Goal: Task Accomplishment & Management: Manage account settings

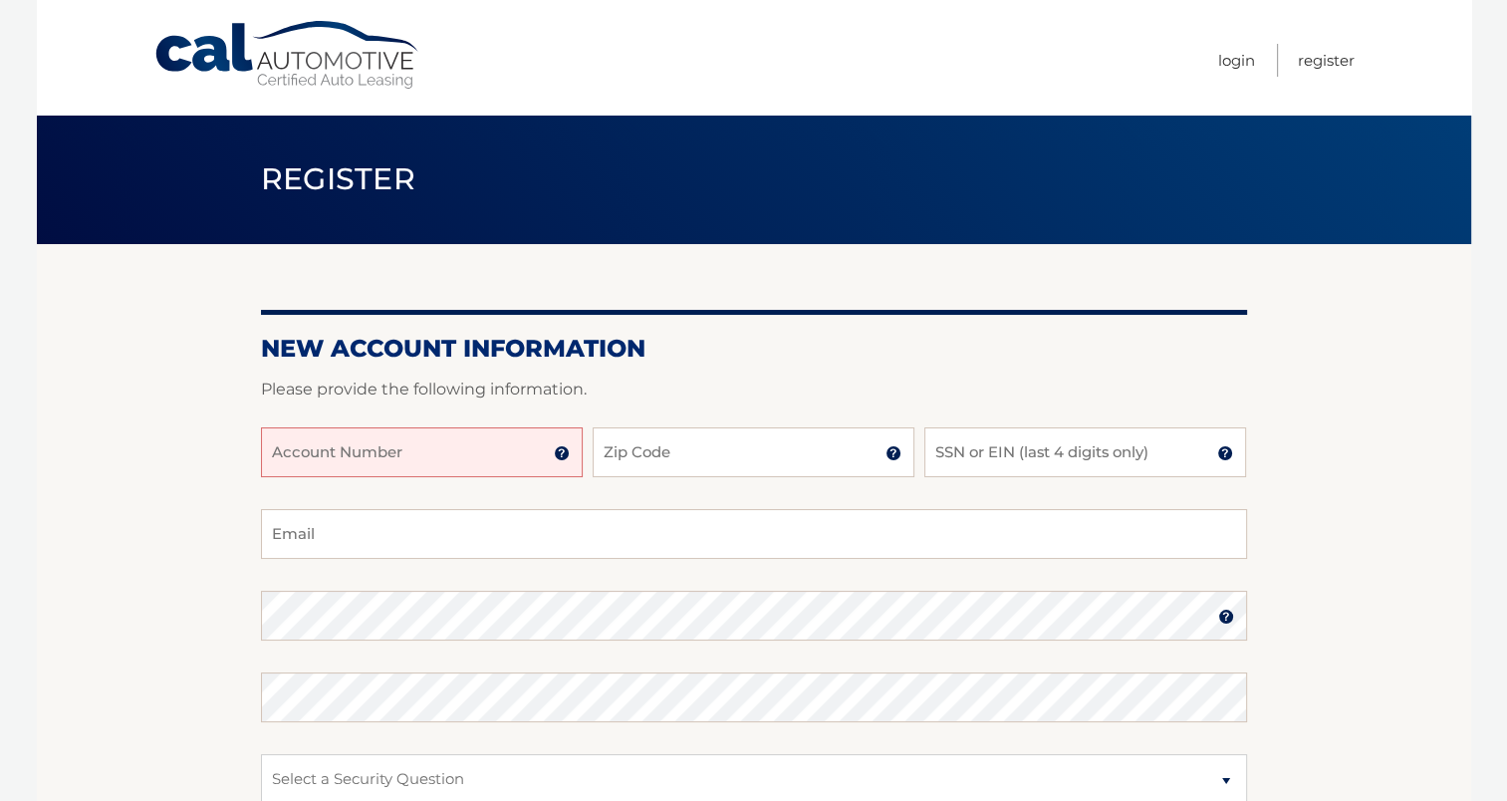
click at [296, 462] on input "Account Number" at bounding box center [422, 452] width 322 height 50
type input "44456005053"
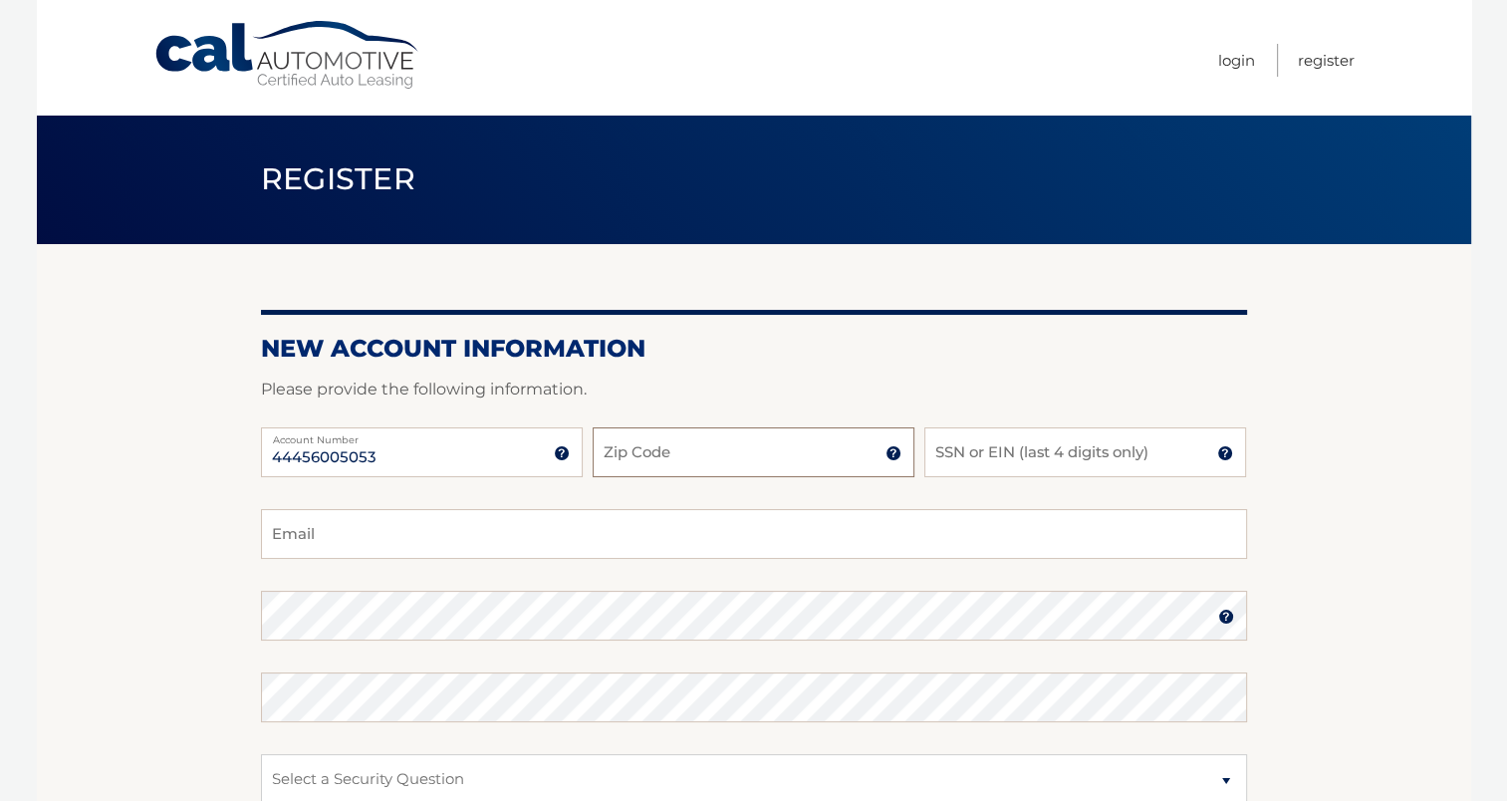
click at [744, 449] on input "Zip Code" at bounding box center [754, 452] width 322 height 50
type input "33076"
click at [1071, 445] on input "SSN or EIN (last 4 digits only)" at bounding box center [1085, 452] width 322 height 50
click at [385, 558] on input "Email" at bounding box center [754, 534] width 986 height 50
type input "girleeam@bellsouth.net"
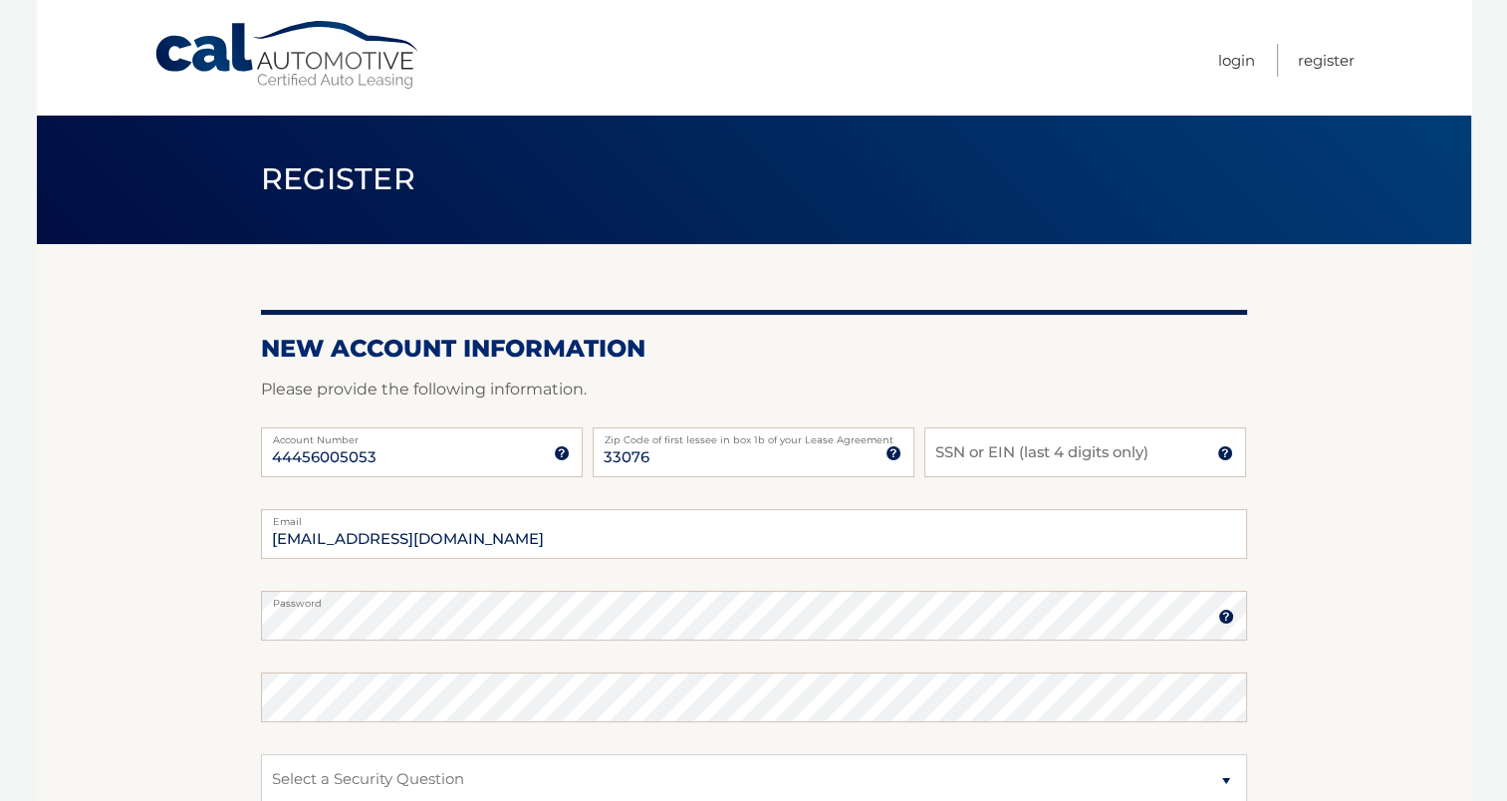
click at [1221, 624] on img at bounding box center [1226, 617] width 16 height 16
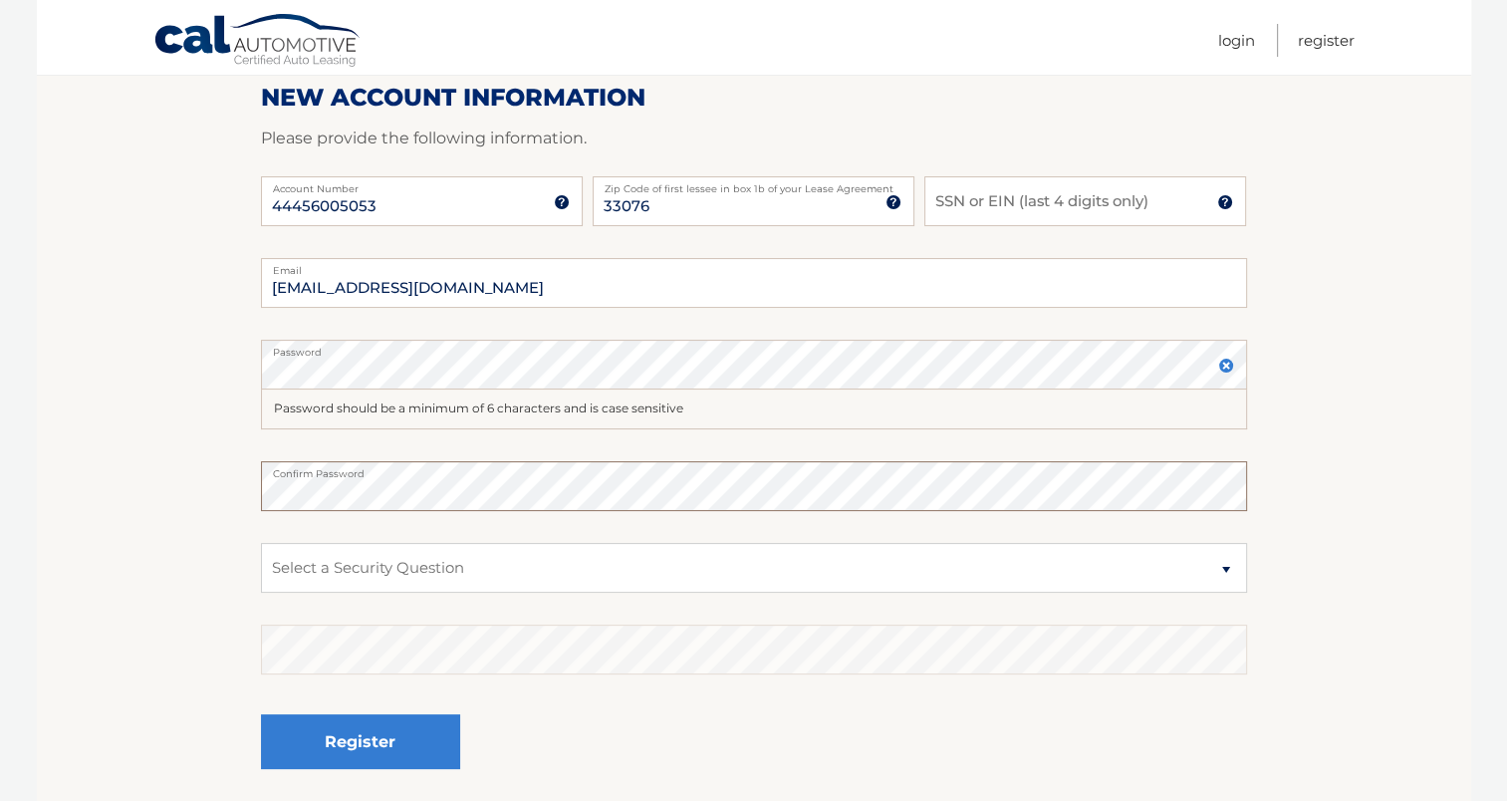
scroll to position [267, 0]
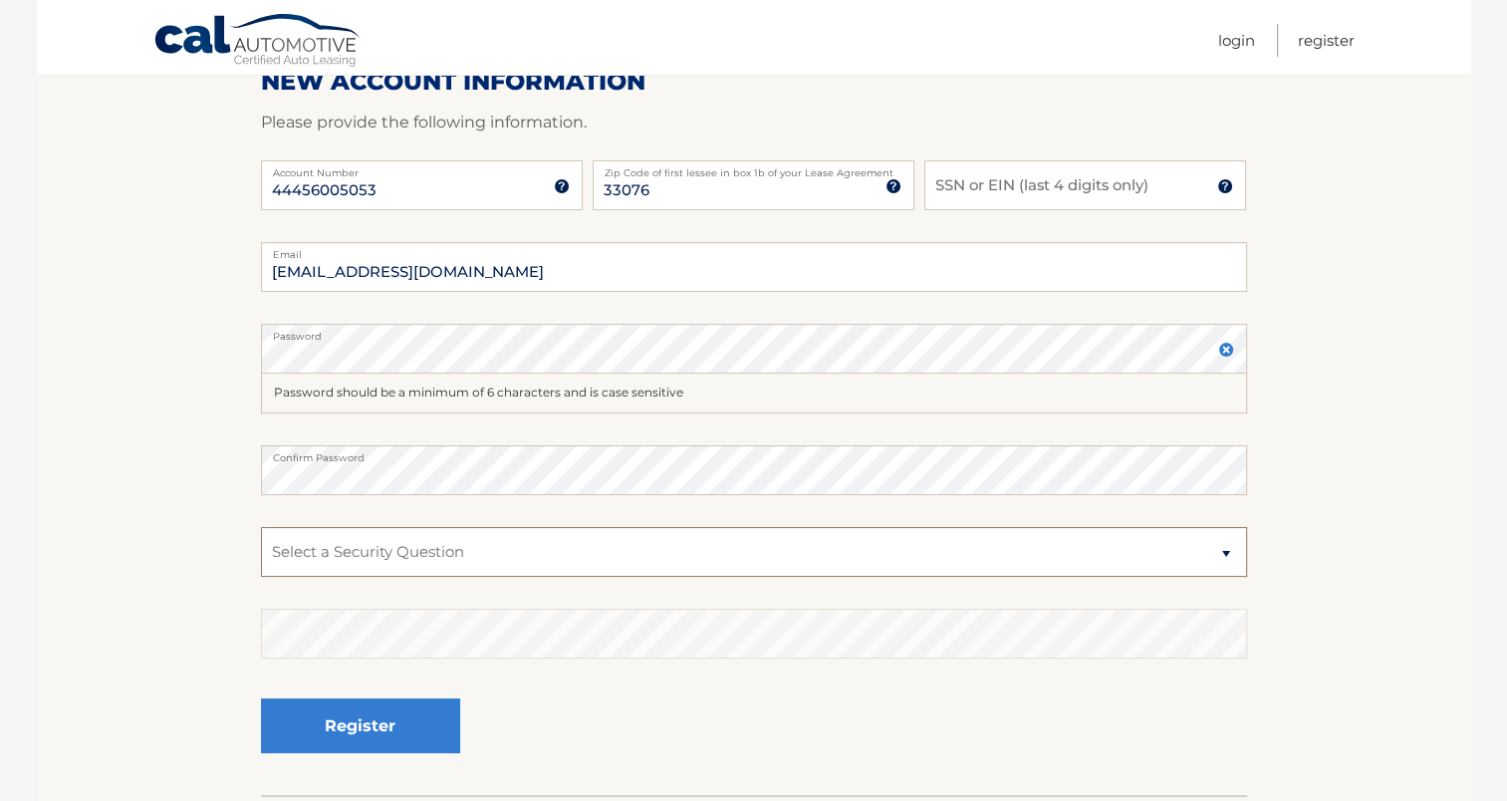
click at [1221, 548] on select "Select a Security Question What was the name of your elementary school? What is…" at bounding box center [754, 552] width 986 height 50
select select "2"
click at [261, 527] on select "Select a Security Question What was the name of your elementary school? What is…" at bounding box center [754, 552] width 986 height 50
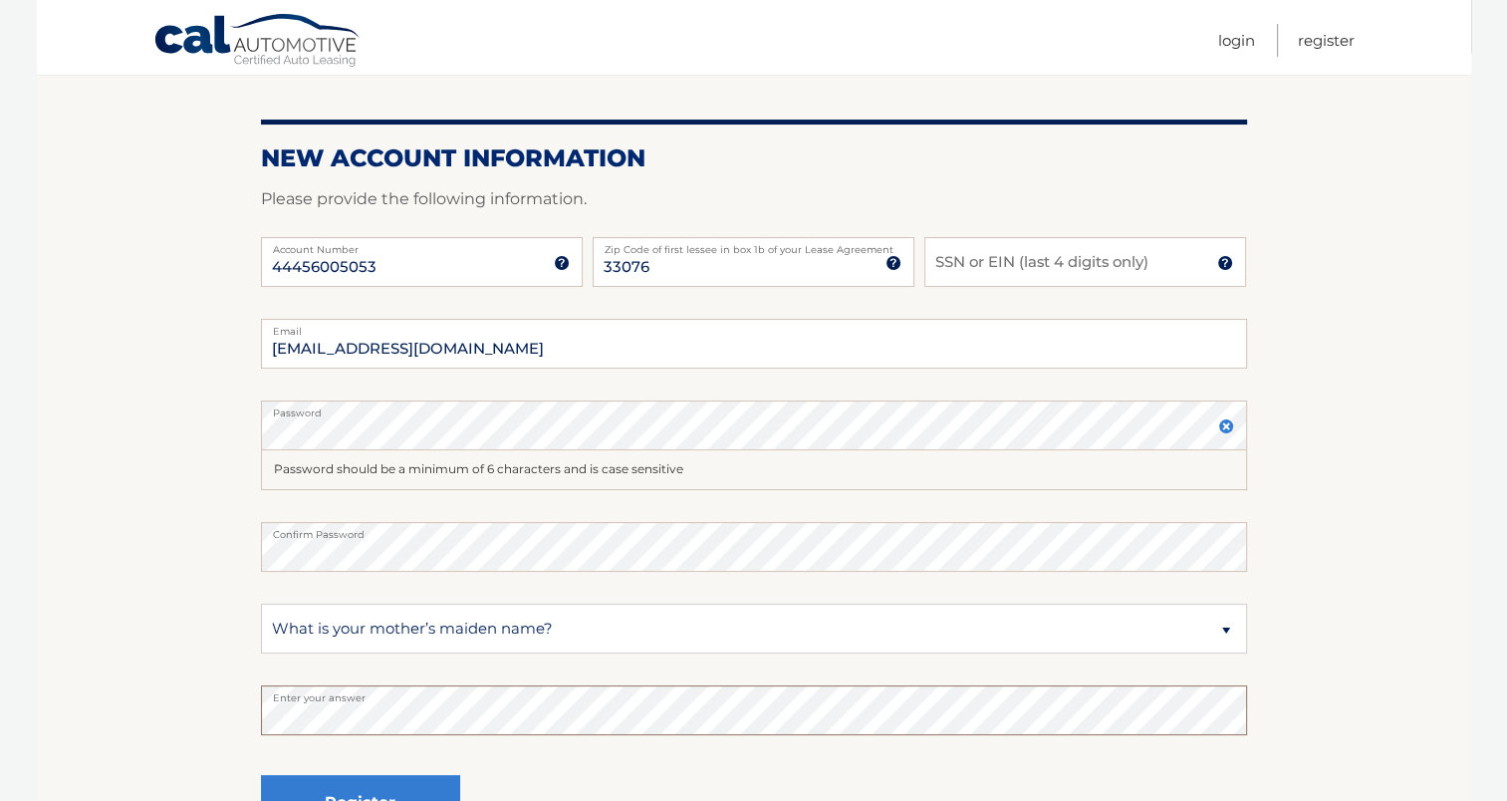
scroll to position [179, 0]
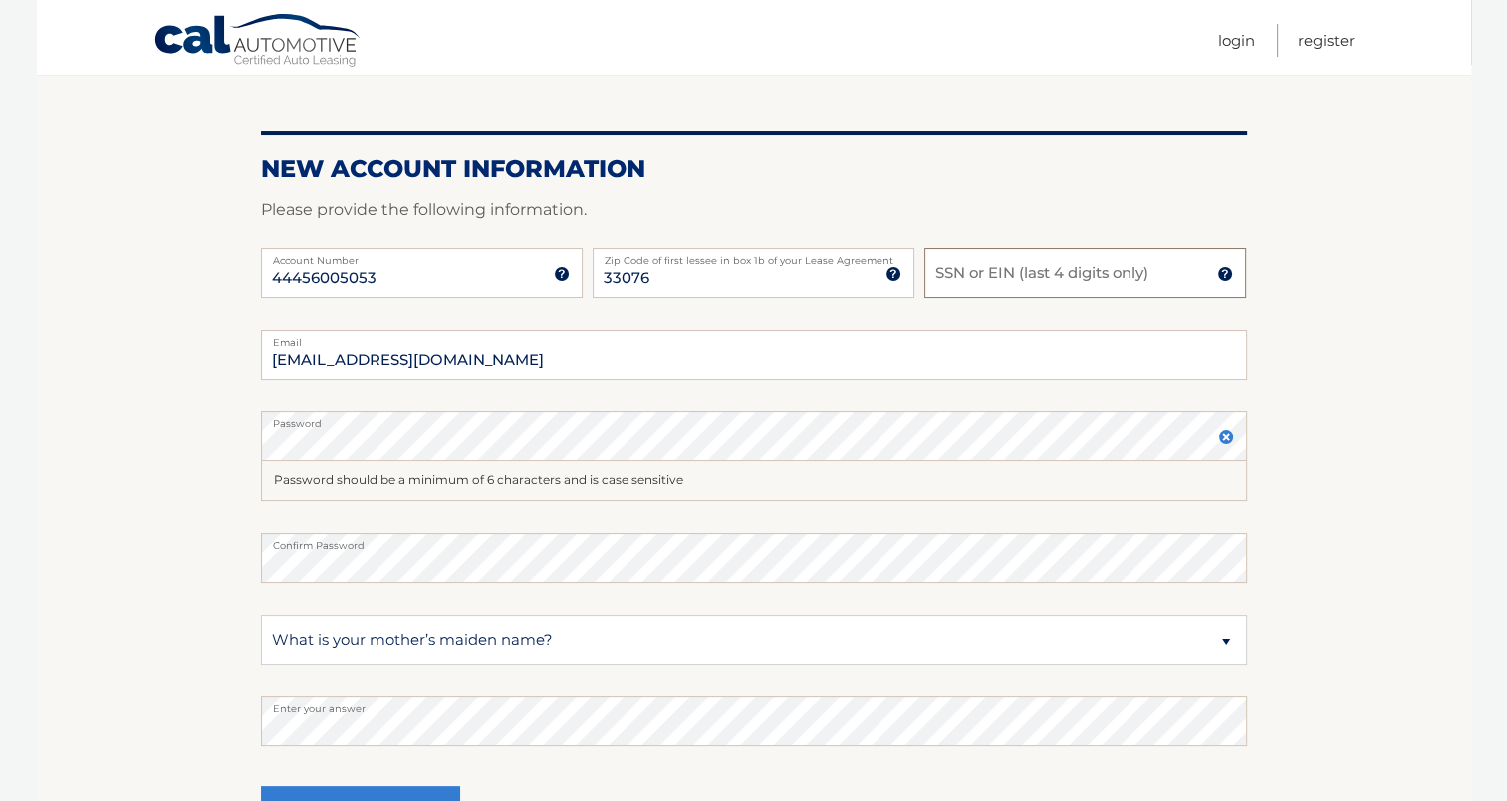
click at [987, 275] on input "SSN or EIN (last 4 digits only)" at bounding box center [1085, 273] width 322 height 50
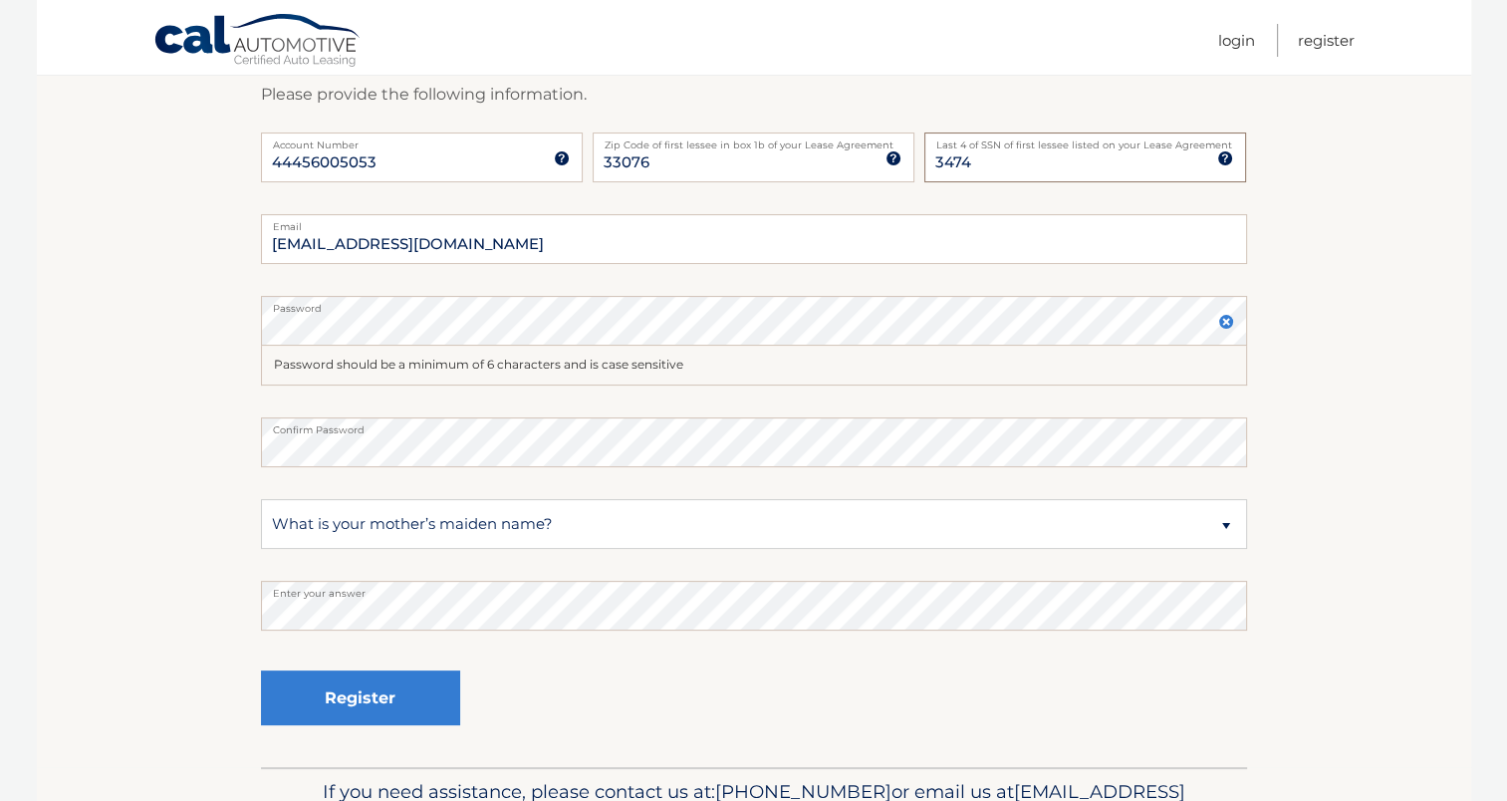
scroll to position [411, 0]
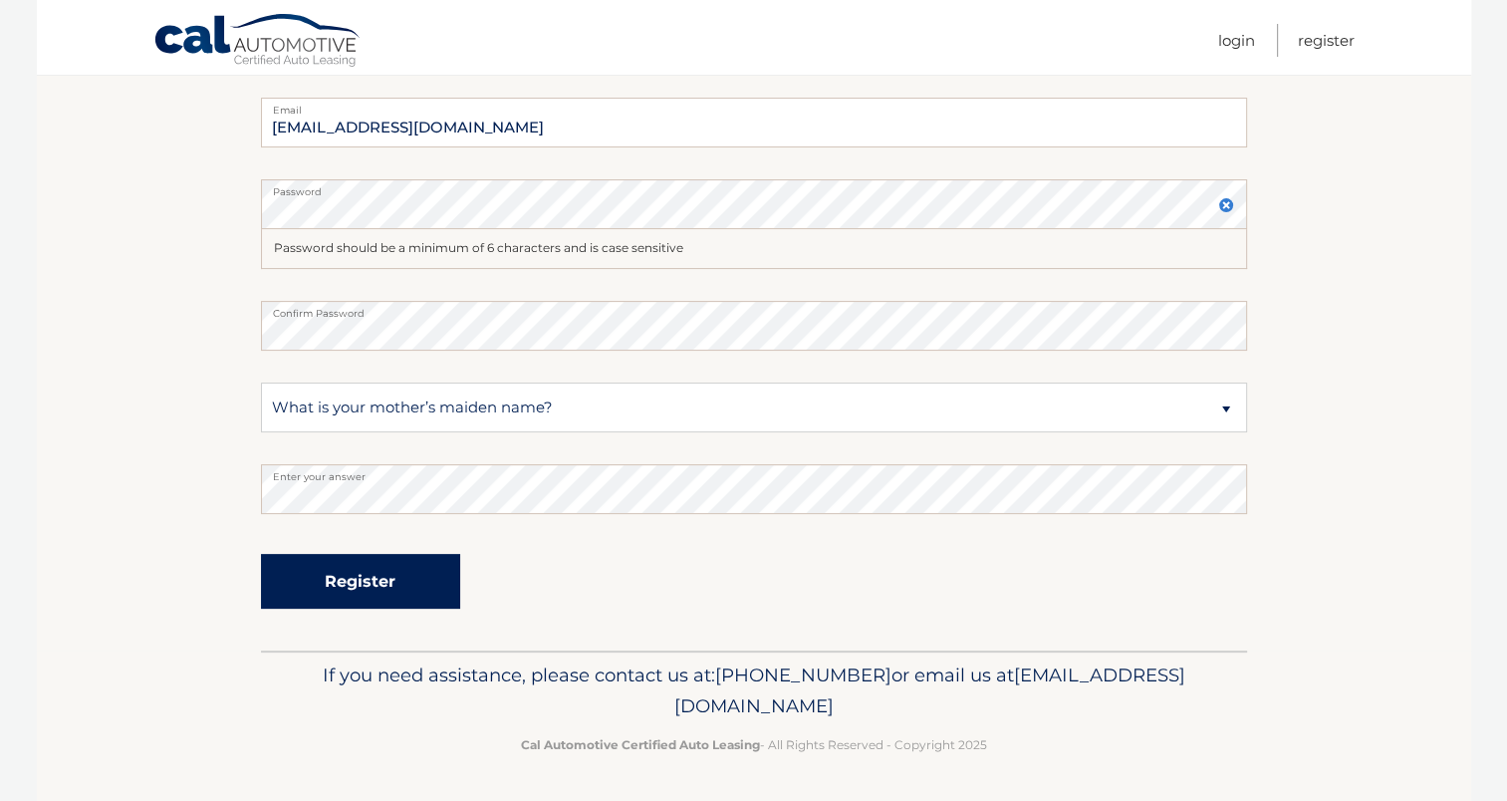
type input "3474"
click at [370, 577] on button "Register" at bounding box center [360, 581] width 199 height 55
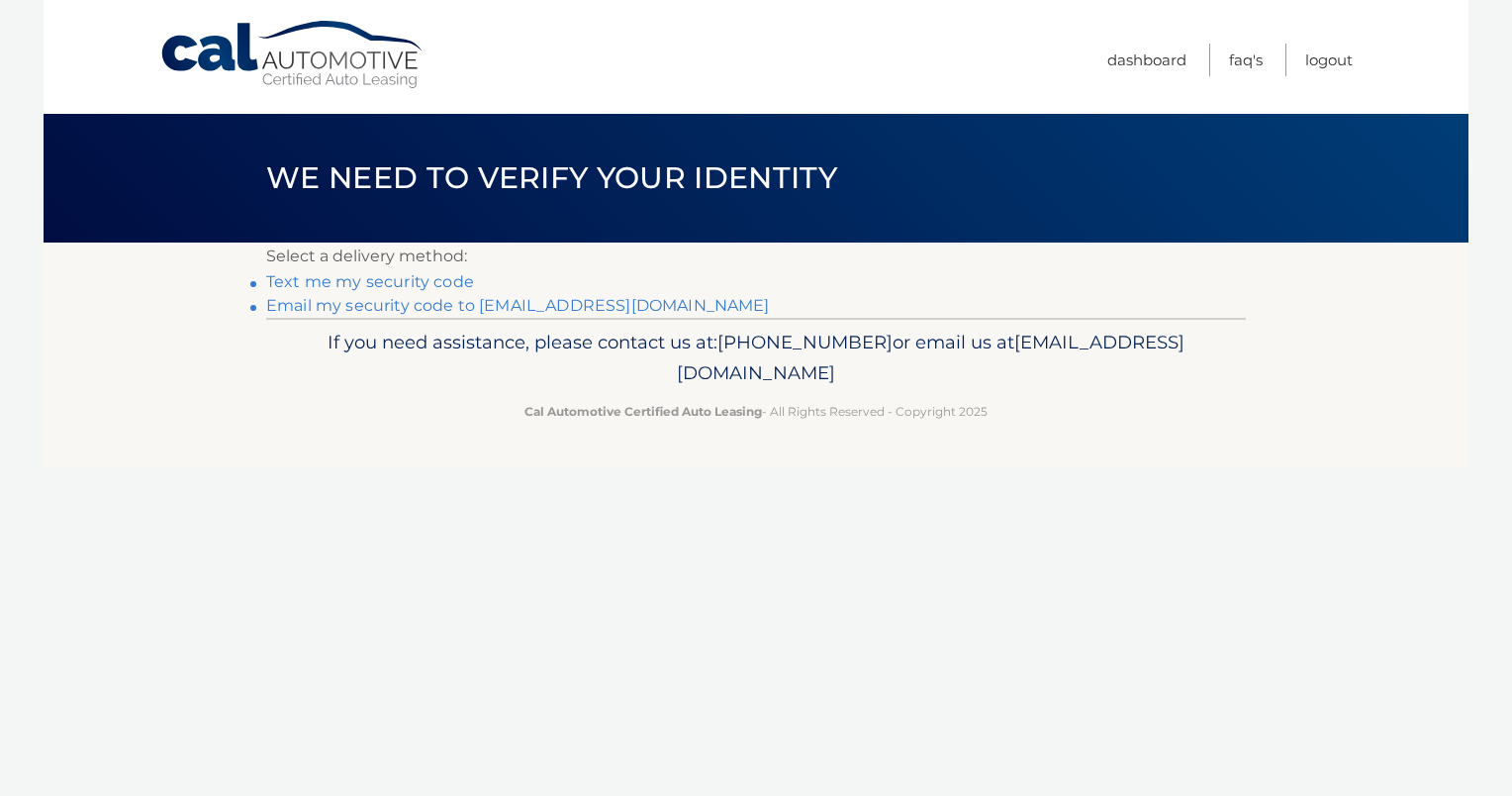
click at [364, 306] on link "Email my security code to g*******@bellsouth.net" at bounding box center [518, 305] width 504 height 19
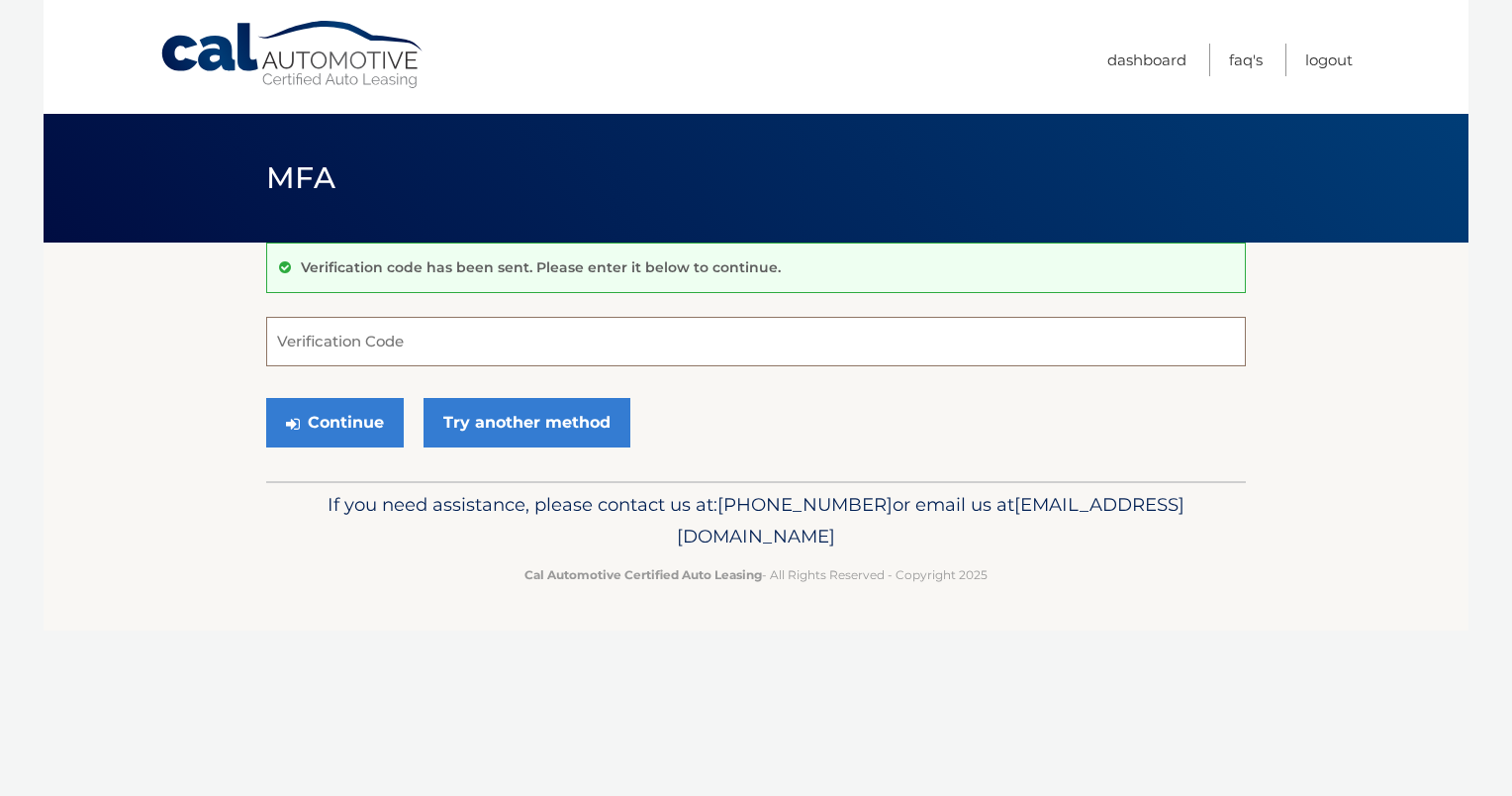
click at [356, 343] on input "Verification Code" at bounding box center [756, 342] width 980 height 50
type input "156478"
click at [302, 423] on button "Continue" at bounding box center [335, 422] width 137 height 50
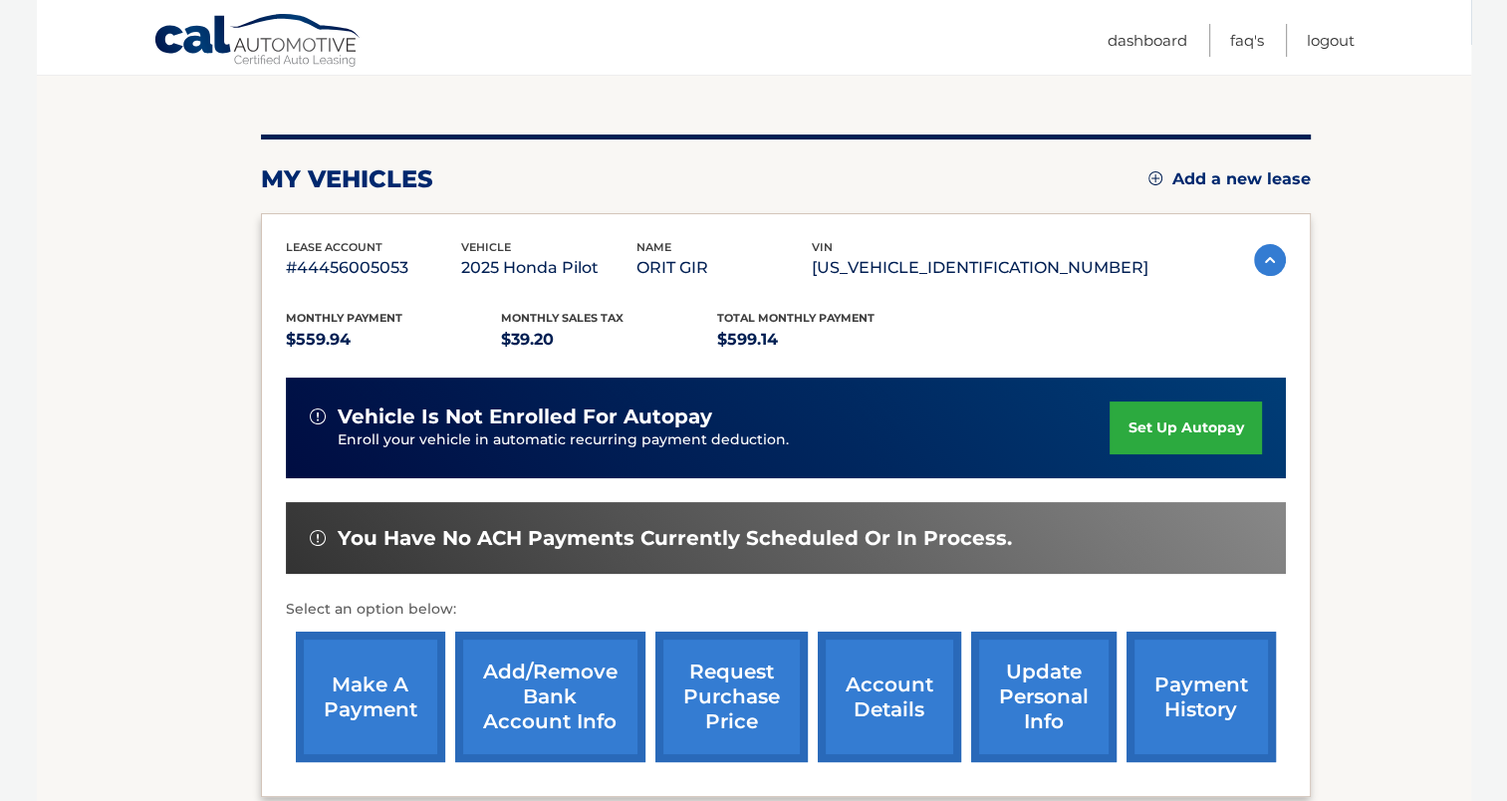
scroll to position [199, 0]
click at [1146, 426] on link "set up autopay" at bounding box center [1185, 427] width 151 height 53
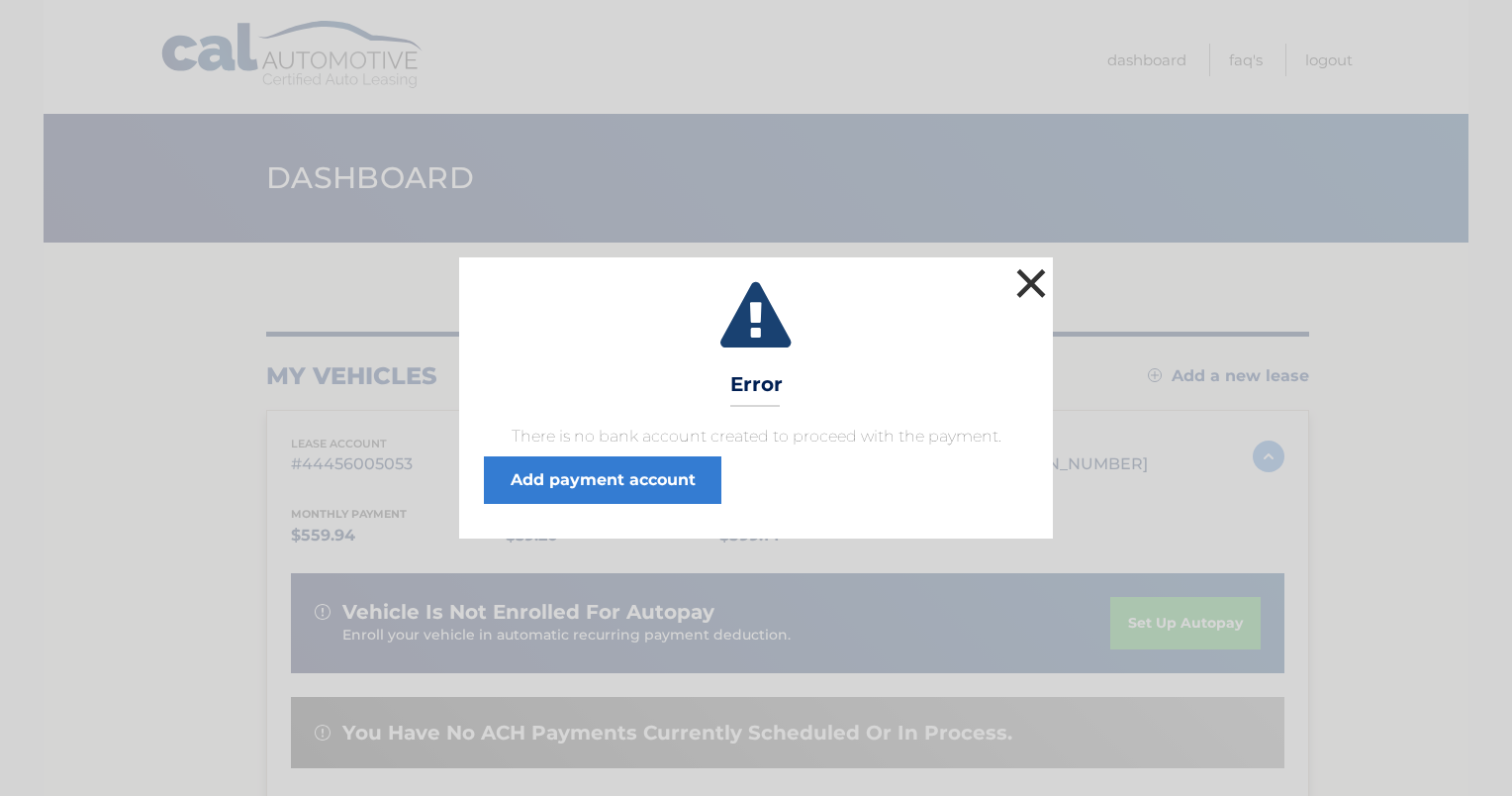
click at [1031, 283] on button "×" at bounding box center [1031, 283] width 40 height 40
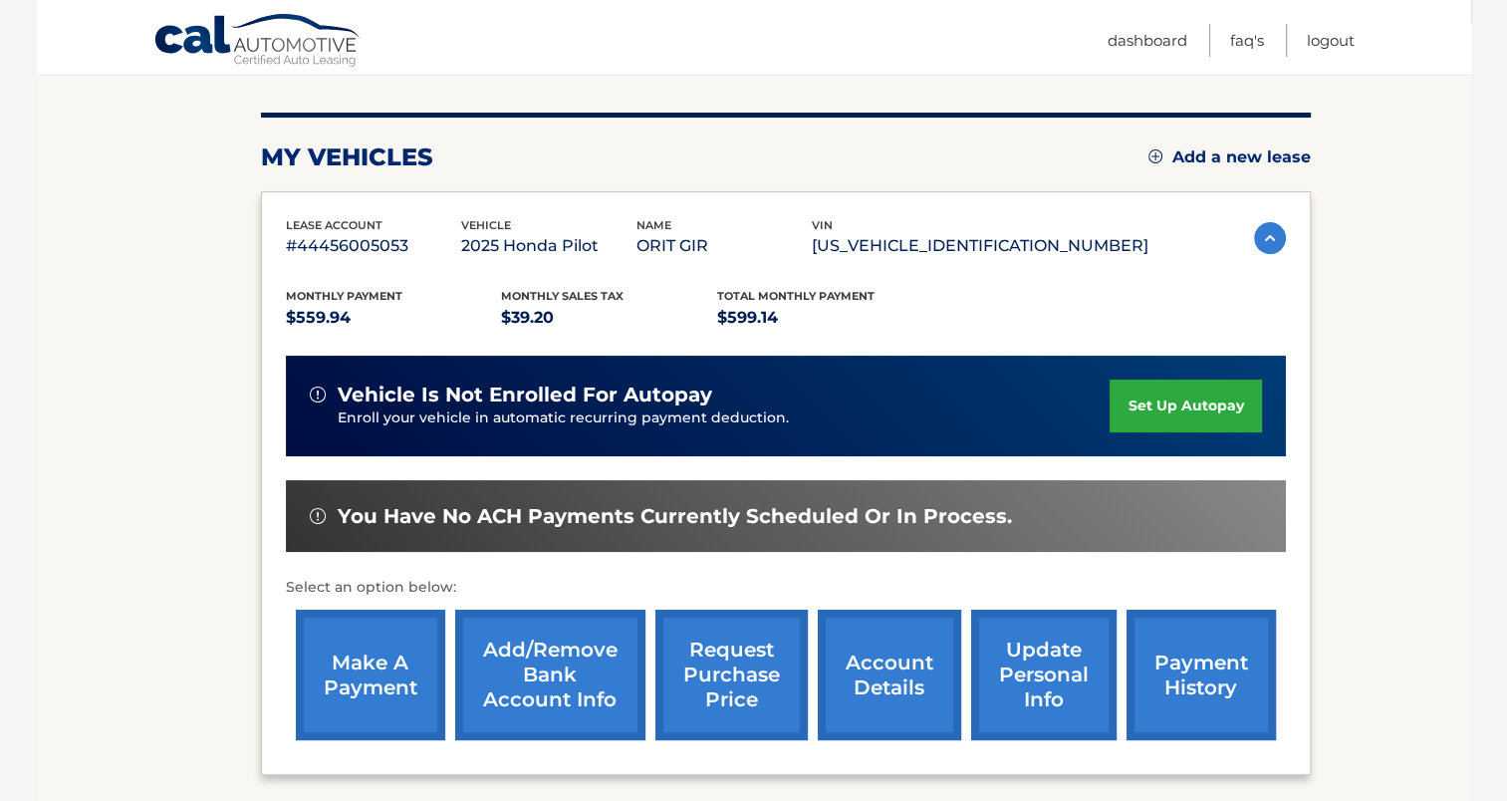
scroll to position [222, 0]
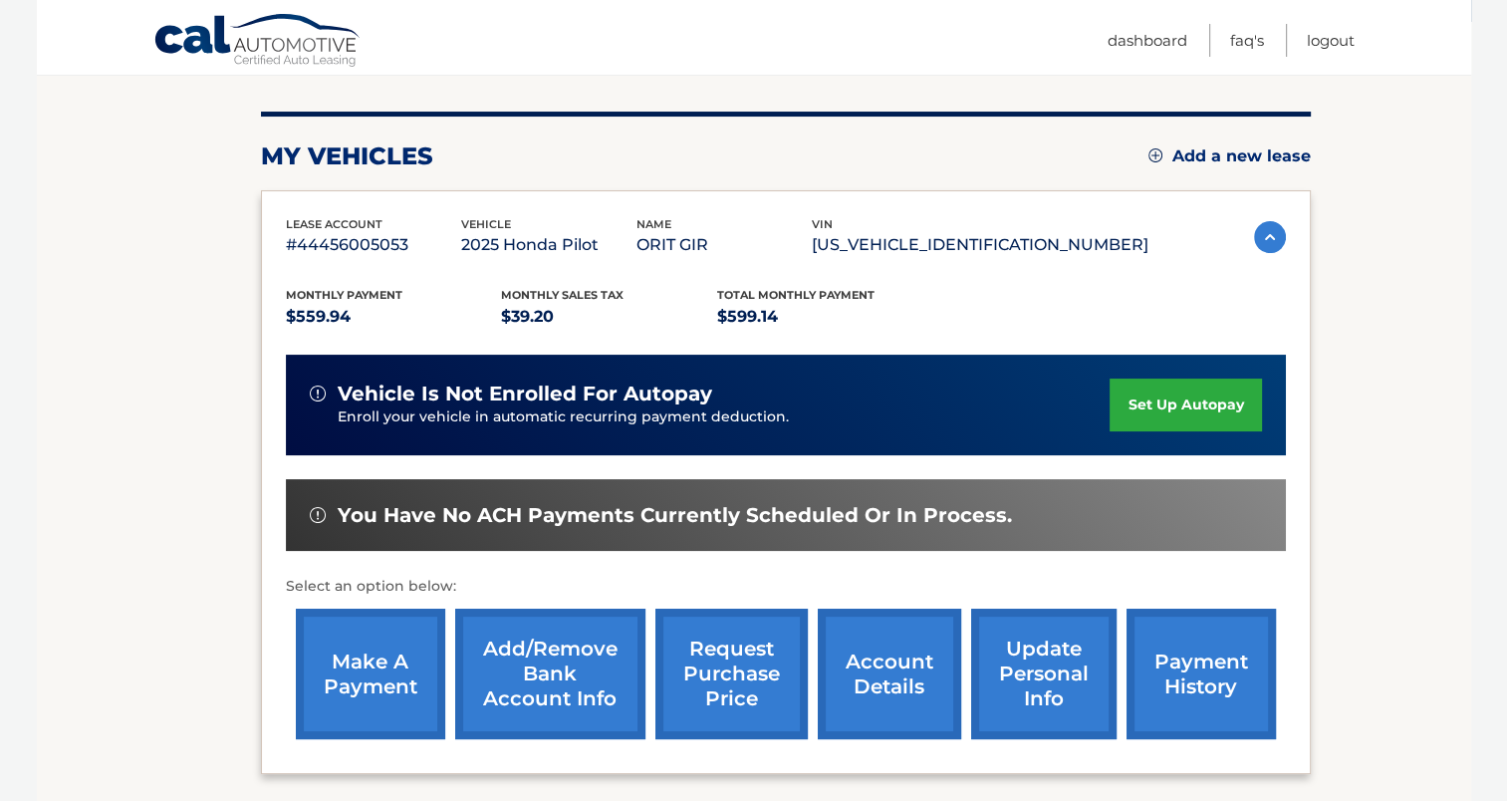
click at [338, 674] on link "make a payment" at bounding box center [370, 674] width 149 height 131
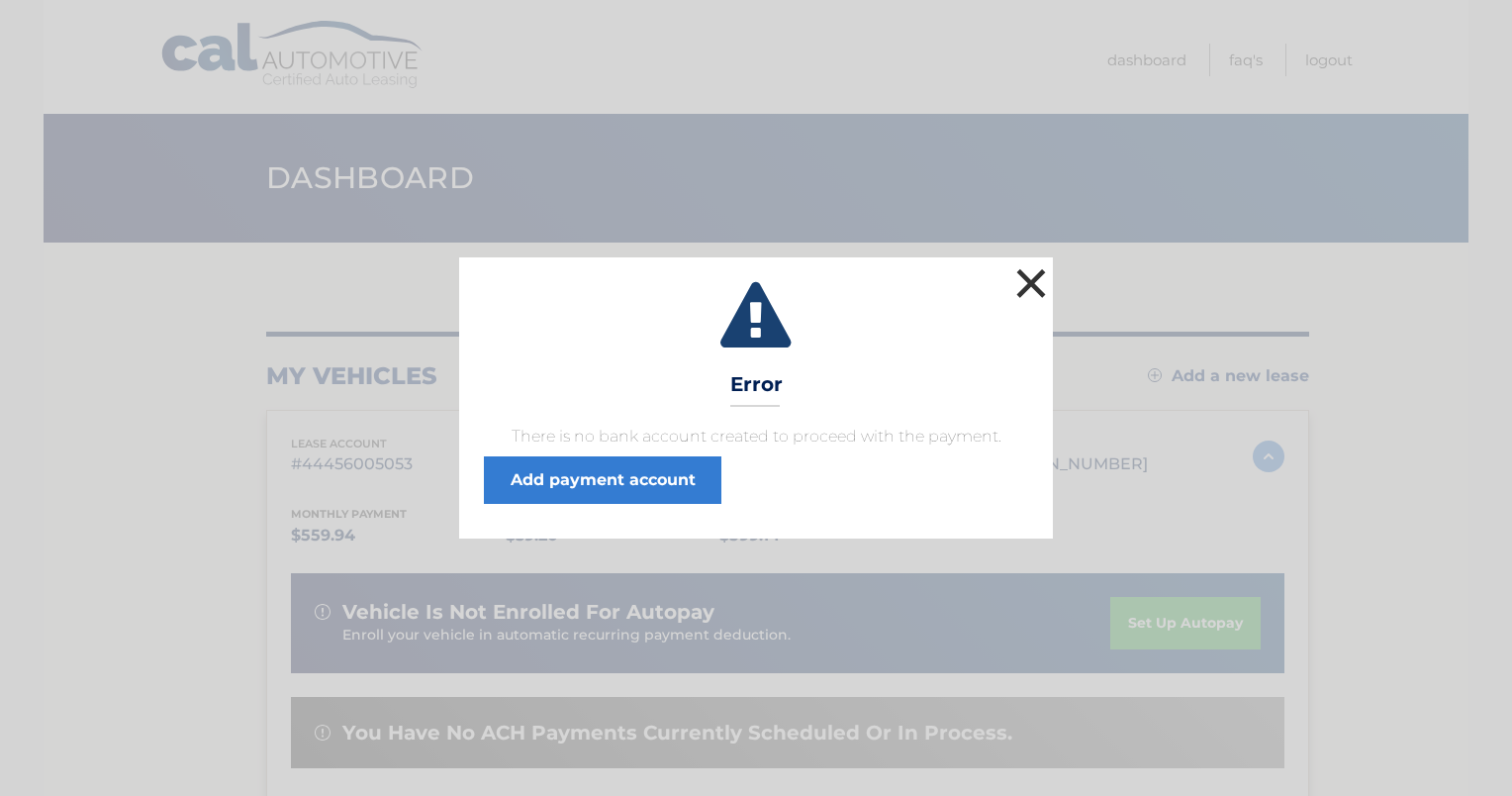
click at [1028, 277] on button "×" at bounding box center [1031, 283] width 40 height 40
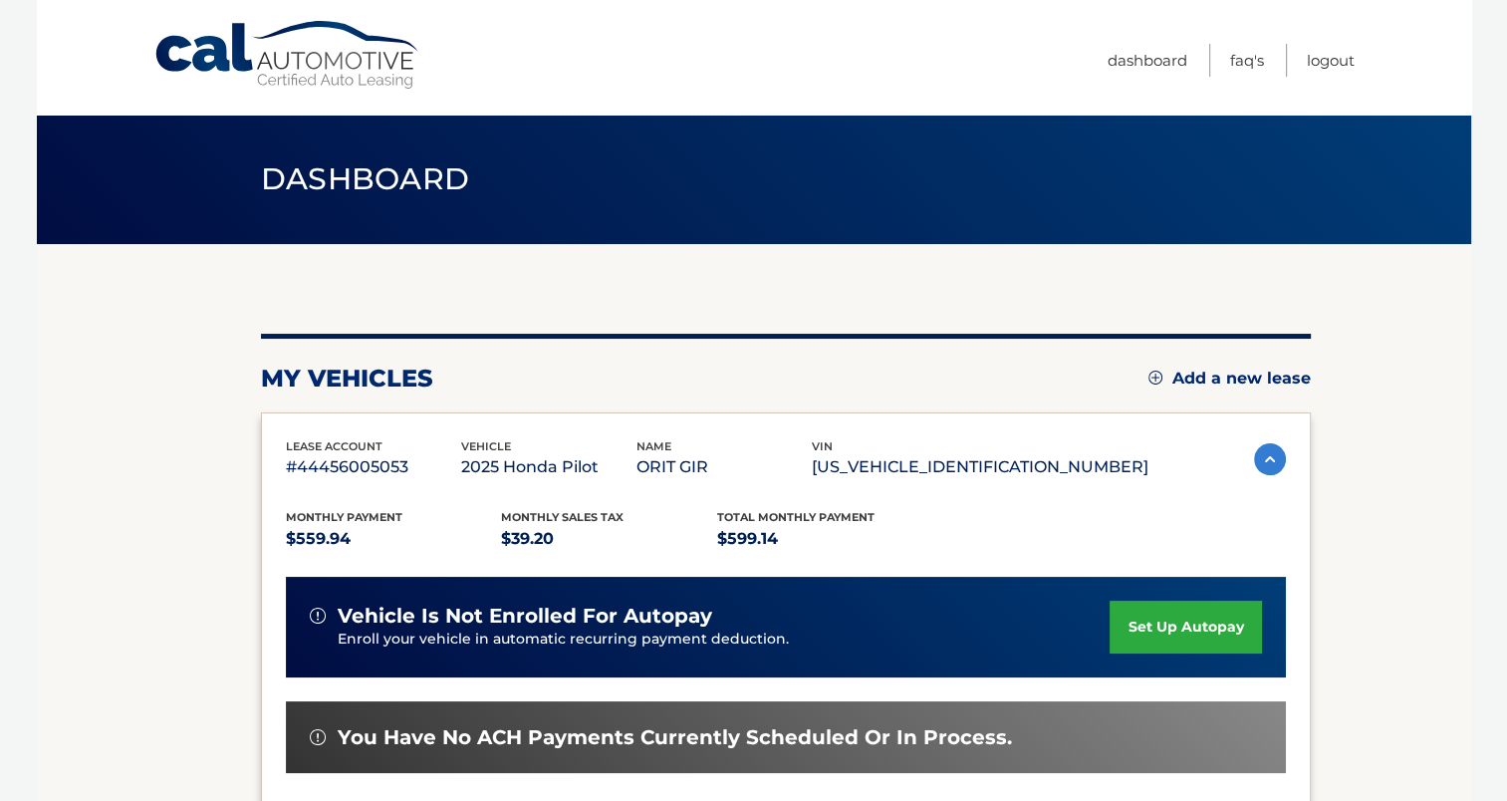
drag, startPoint x: 1426, startPoint y: 0, endPoint x: 880, endPoint y: 58, distance: 549.0
click at [880, 58] on nav "Menu Dashboard FAQ's Logout" at bounding box center [896, 57] width 917 height 115
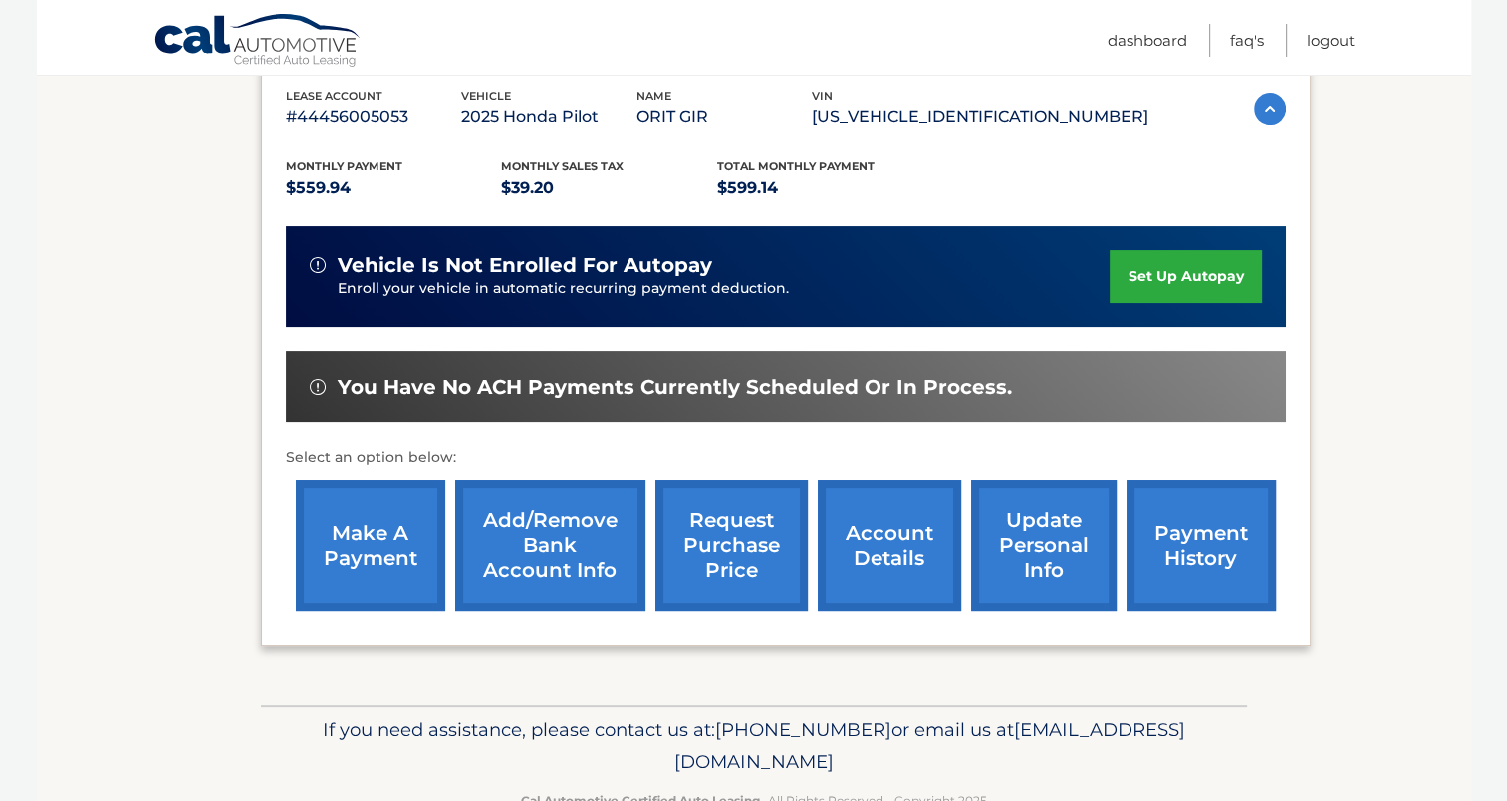
scroll to position [403, 0]
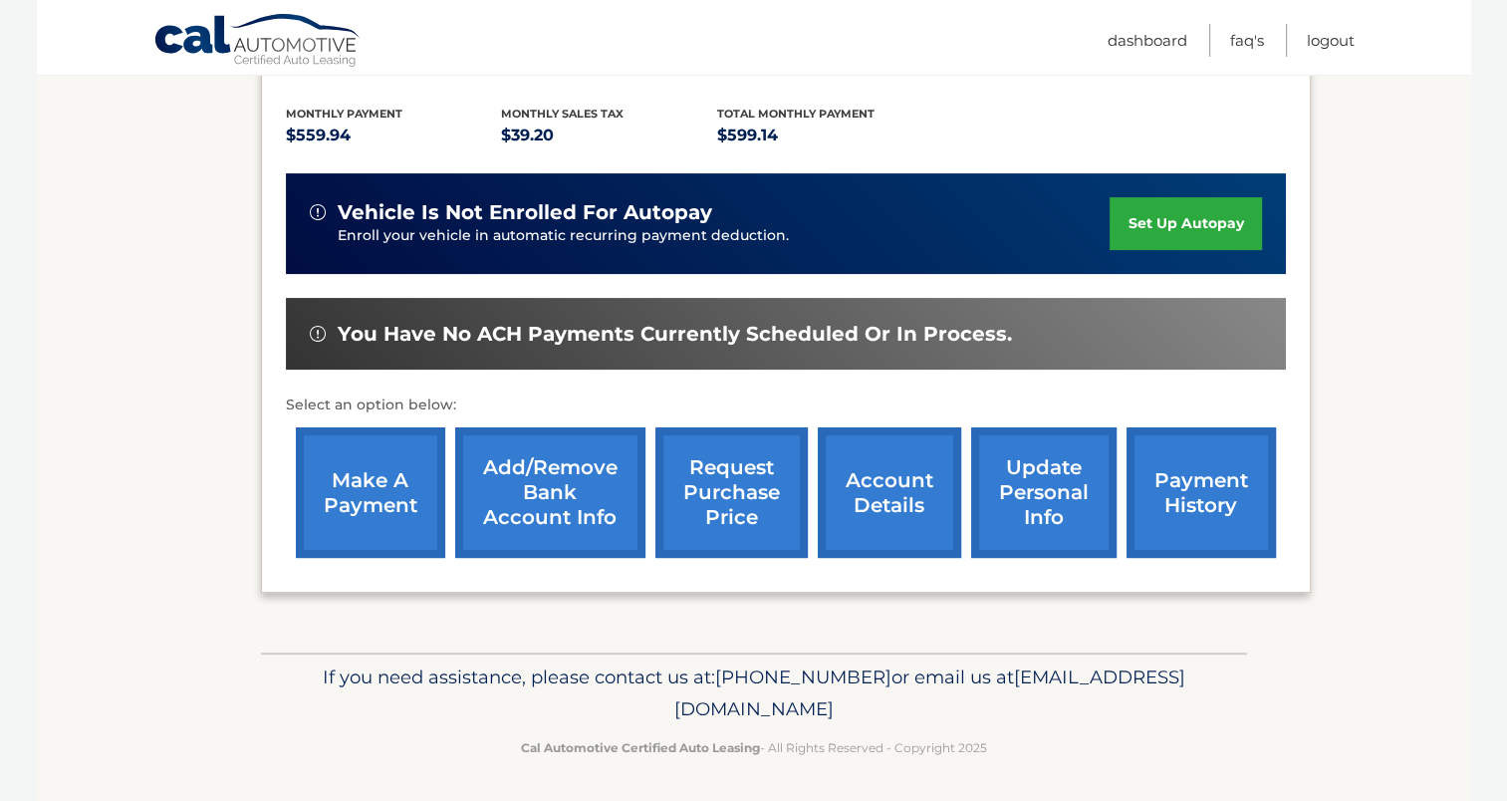
click at [526, 490] on link "Add/Remove bank account info" at bounding box center [550, 492] width 190 height 131
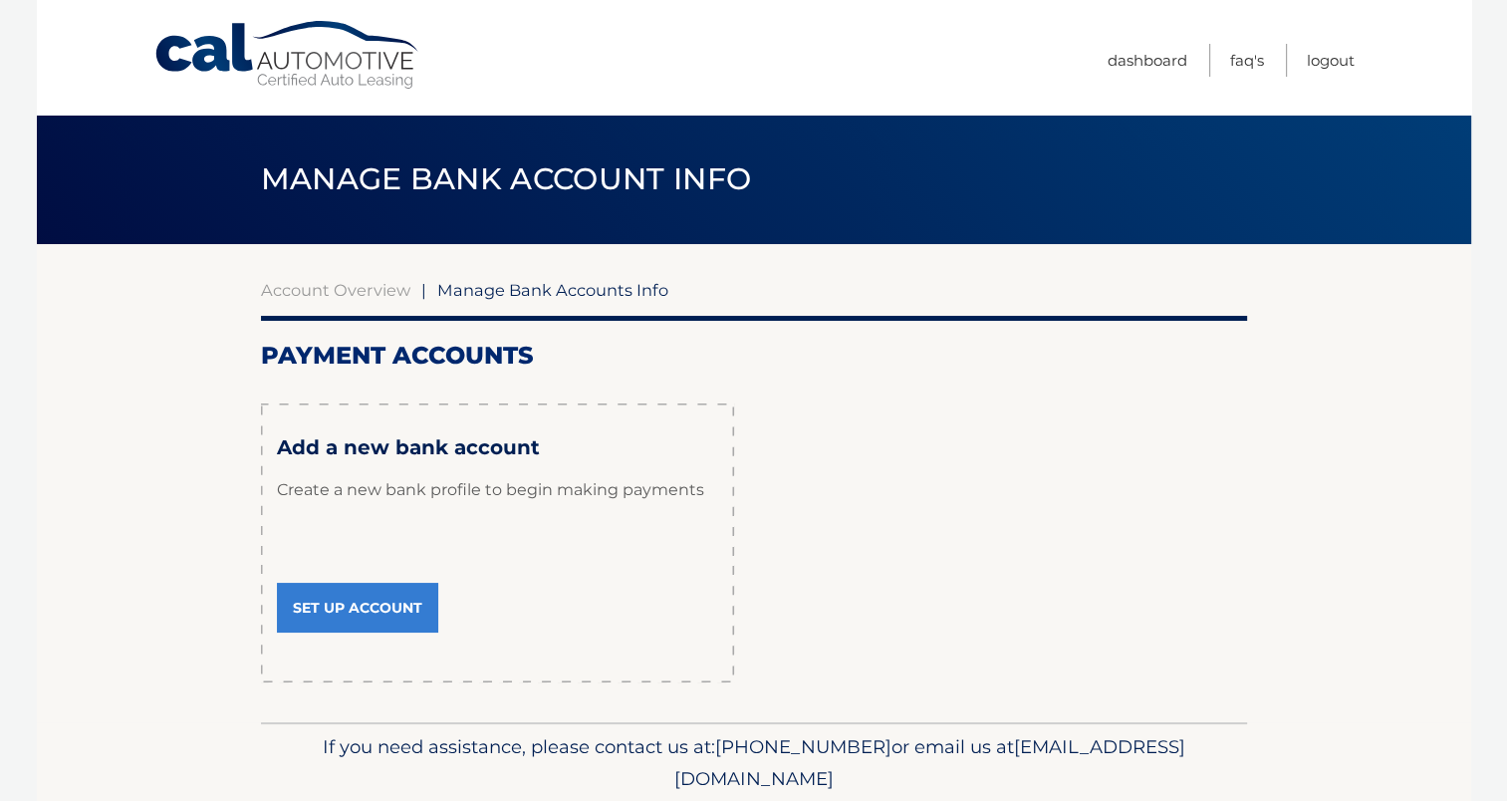
click at [351, 612] on link "Set Up Account" at bounding box center [357, 608] width 161 height 50
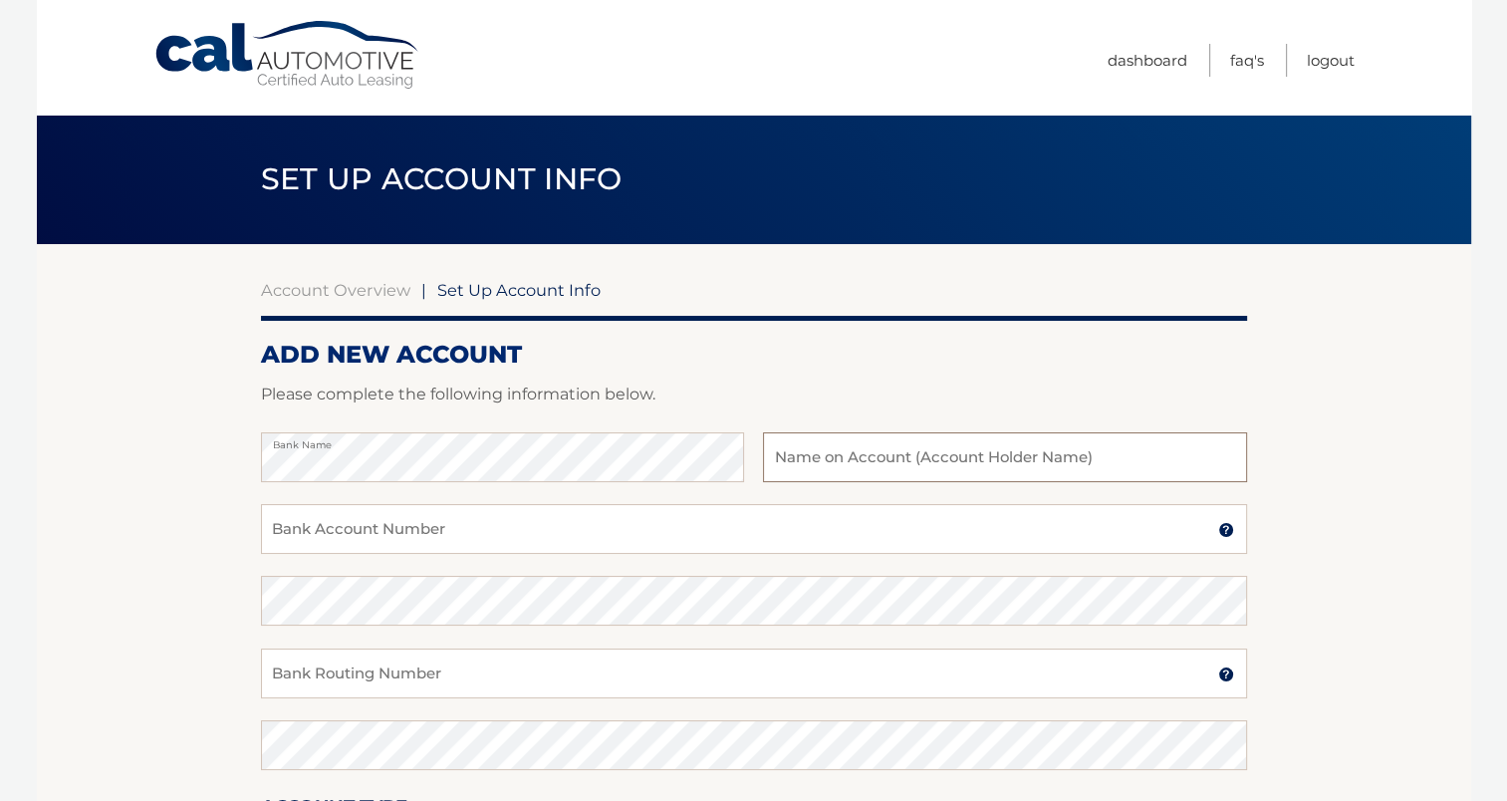
click at [823, 453] on input "text" at bounding box center [1004, 457] width 483 height 50
type input "orit gir"
click at [443, 530] on input "Bank Account Number" at bounding box center [754, 529] width 986 height 50
type input "898107721737"
click at [336, 669] on input "Bank Routing Number" at bounding box center [754, 674] width 986 height 50
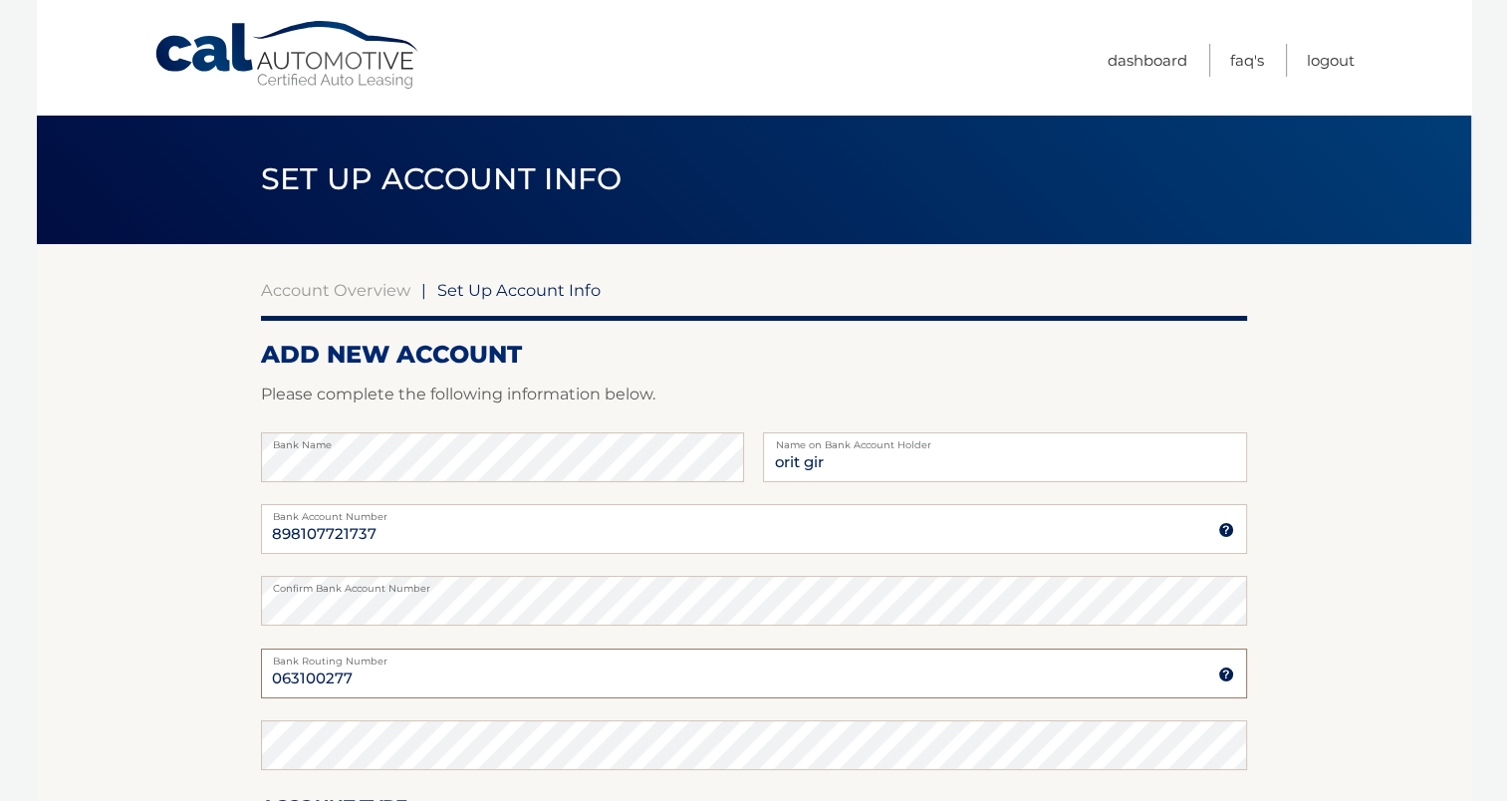
type input "063100277"
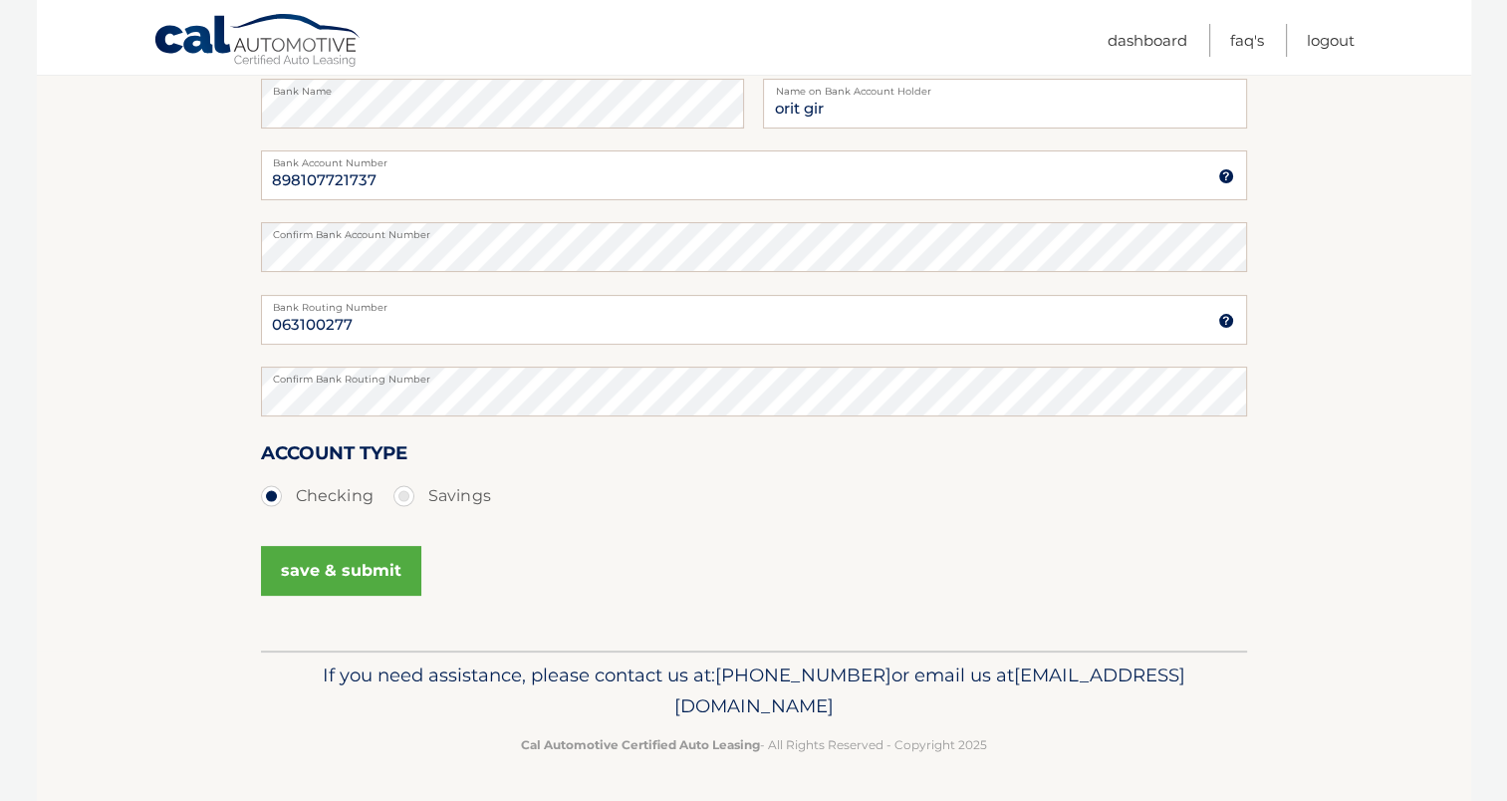
click at [355, 580] on button "save & submit" at bounding box center [341, 571] width 160 height 50
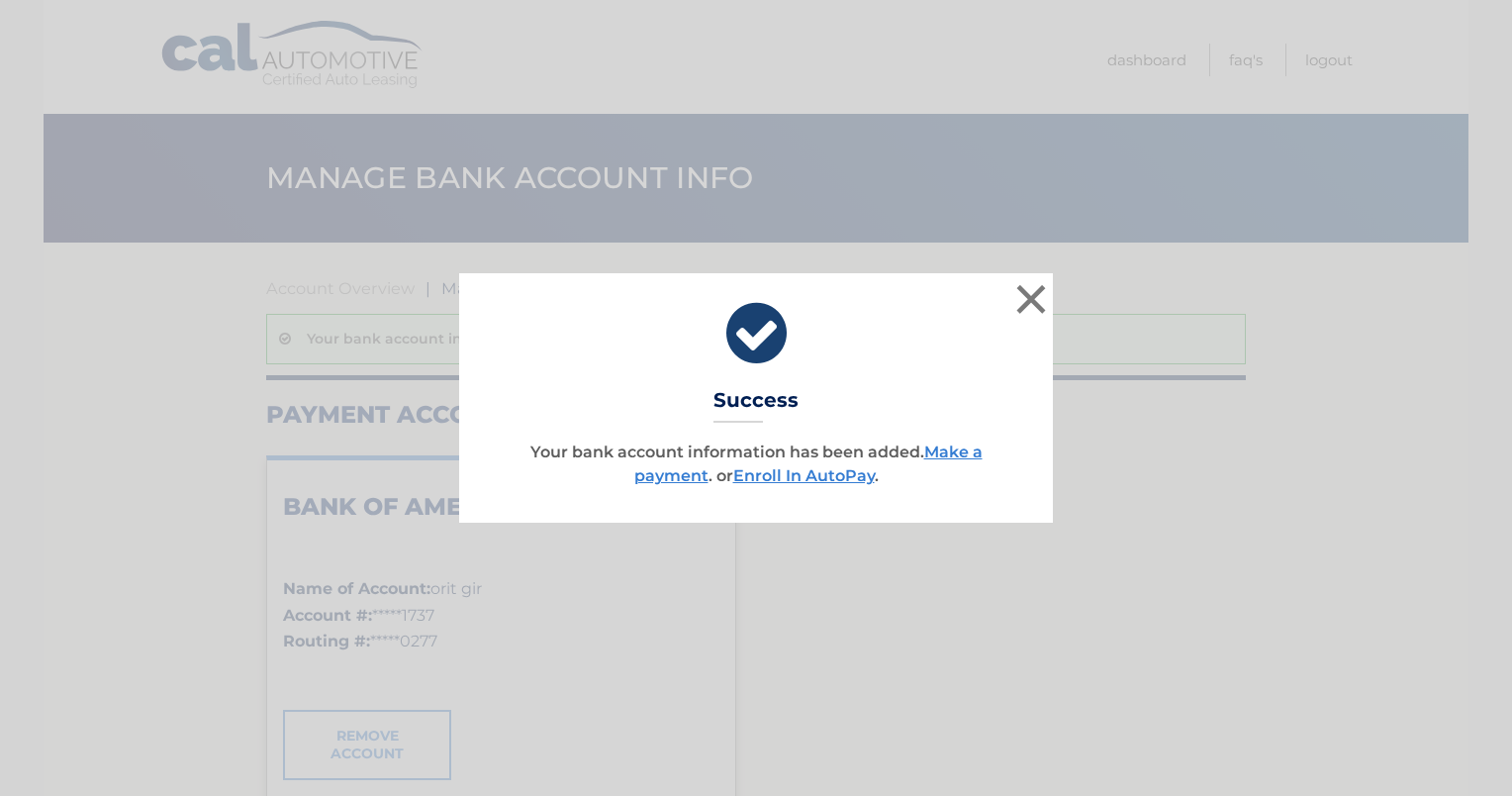
click at [766, 338] on icon at bounding box center [756, 334] width 544 height 72
click at [812, 475] on link "Enroll In AutoPay" at bounding box center [804, 475] width 141 height 19
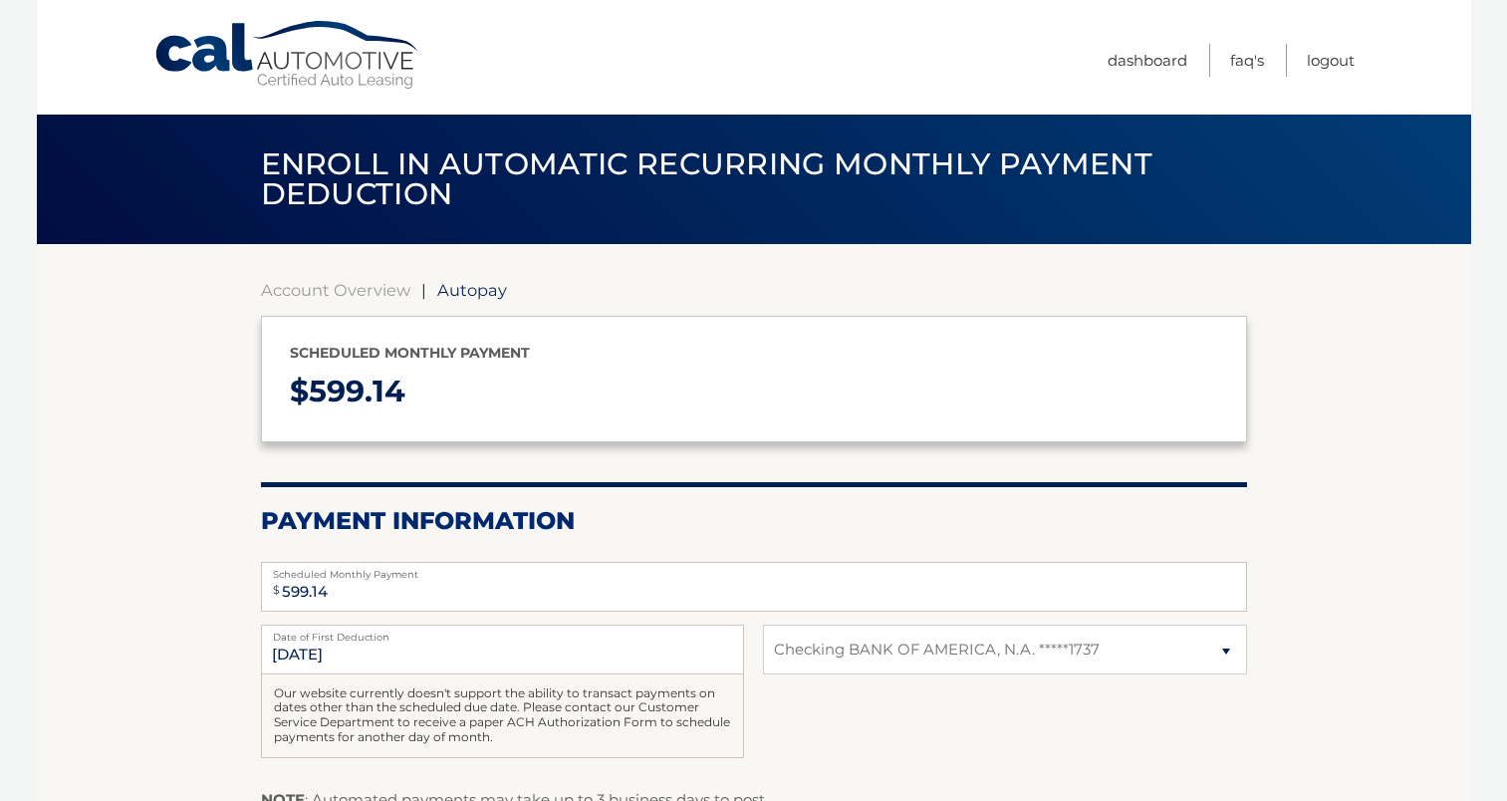
select select "ODNlMjI1NzQtZmI0MC00MDQzLTkwNTItMDliZDU4NmY1ZTQ3"
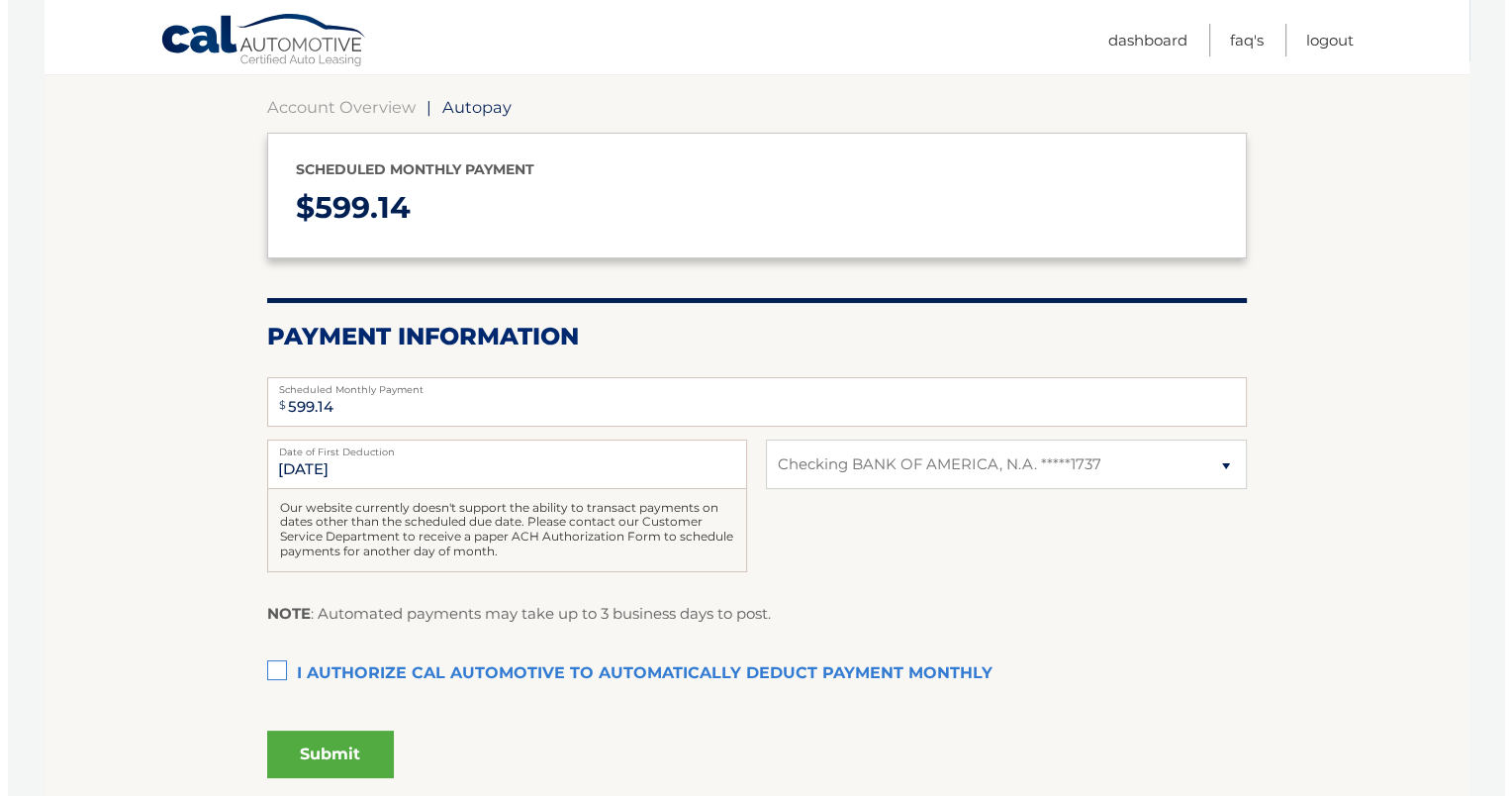
scroll to position [192, 0]
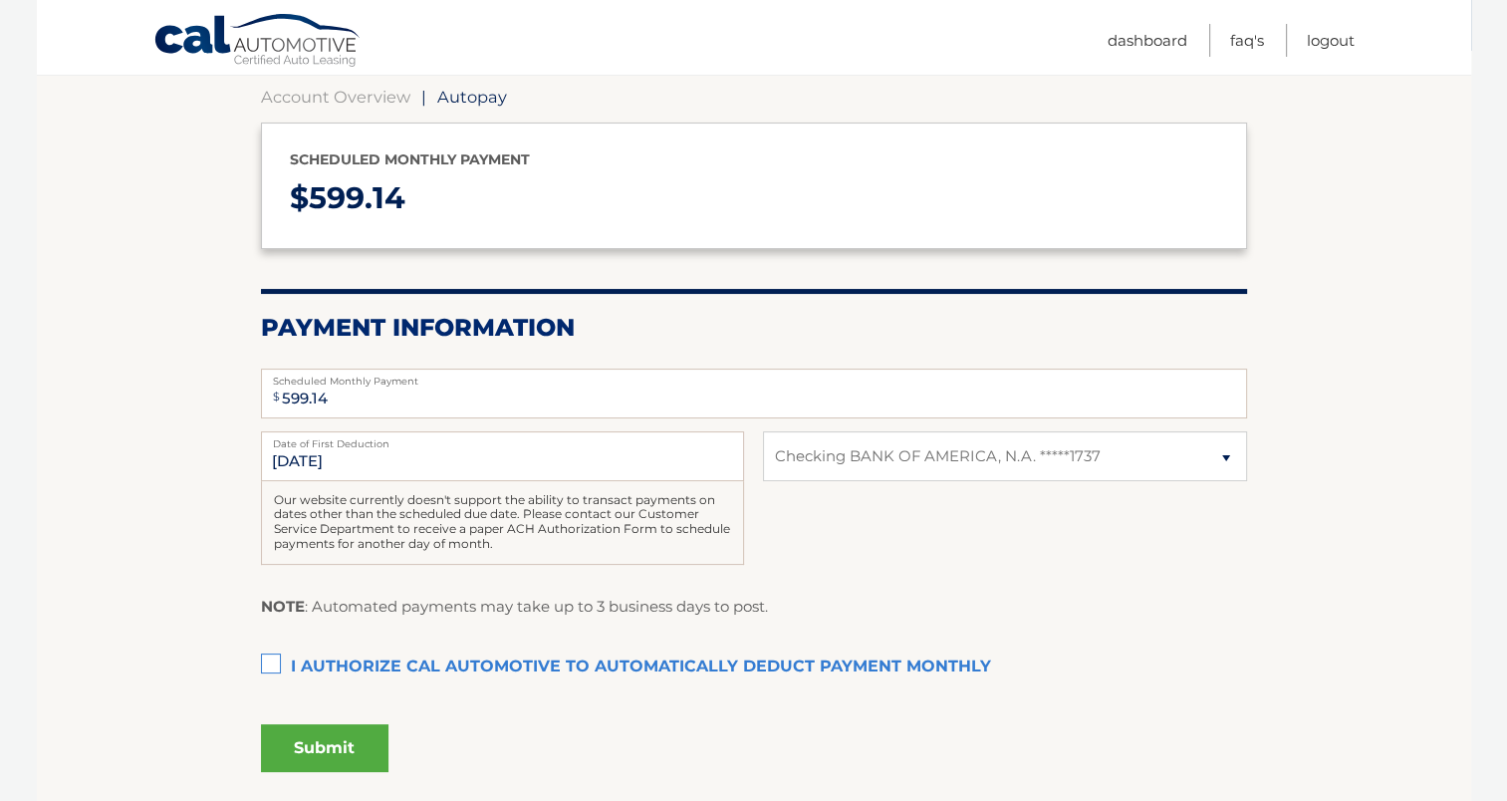
click at [271, 660] on label "I authorize cal automotive to automatically deduct payment monthly This checkbo…" at bounding box center [754, 668] width 986 height 40
click at [0, 0] on input "I authorize cal automotive to automatically deduct payment monthly This checkbo…" at bounding box center [0, 0] width 0 height 0
click at [307, 742] on button "Submit" at bounding box center [325, 748] width 128 height 48
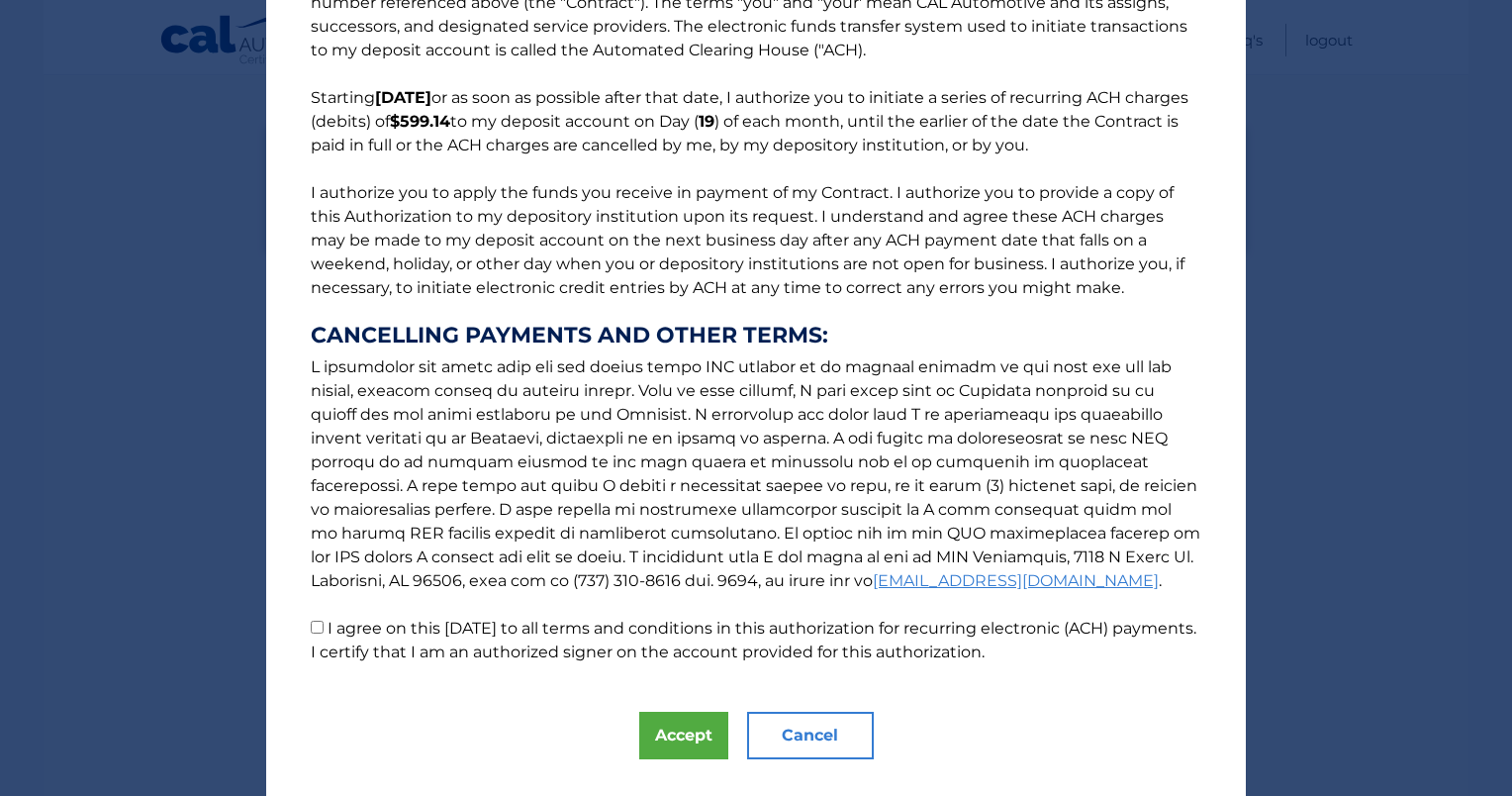
scroll to position [98, 0]
click at [311, 625] on input "I agree on this [DATE] to all terms and conditions in this authorization for re…" at bounding box center [317, 626] width 13 height 13
checkbox input "true"
click at [680, 721] on button "Accept" at bounding box center [684, 734] width 89 height 48
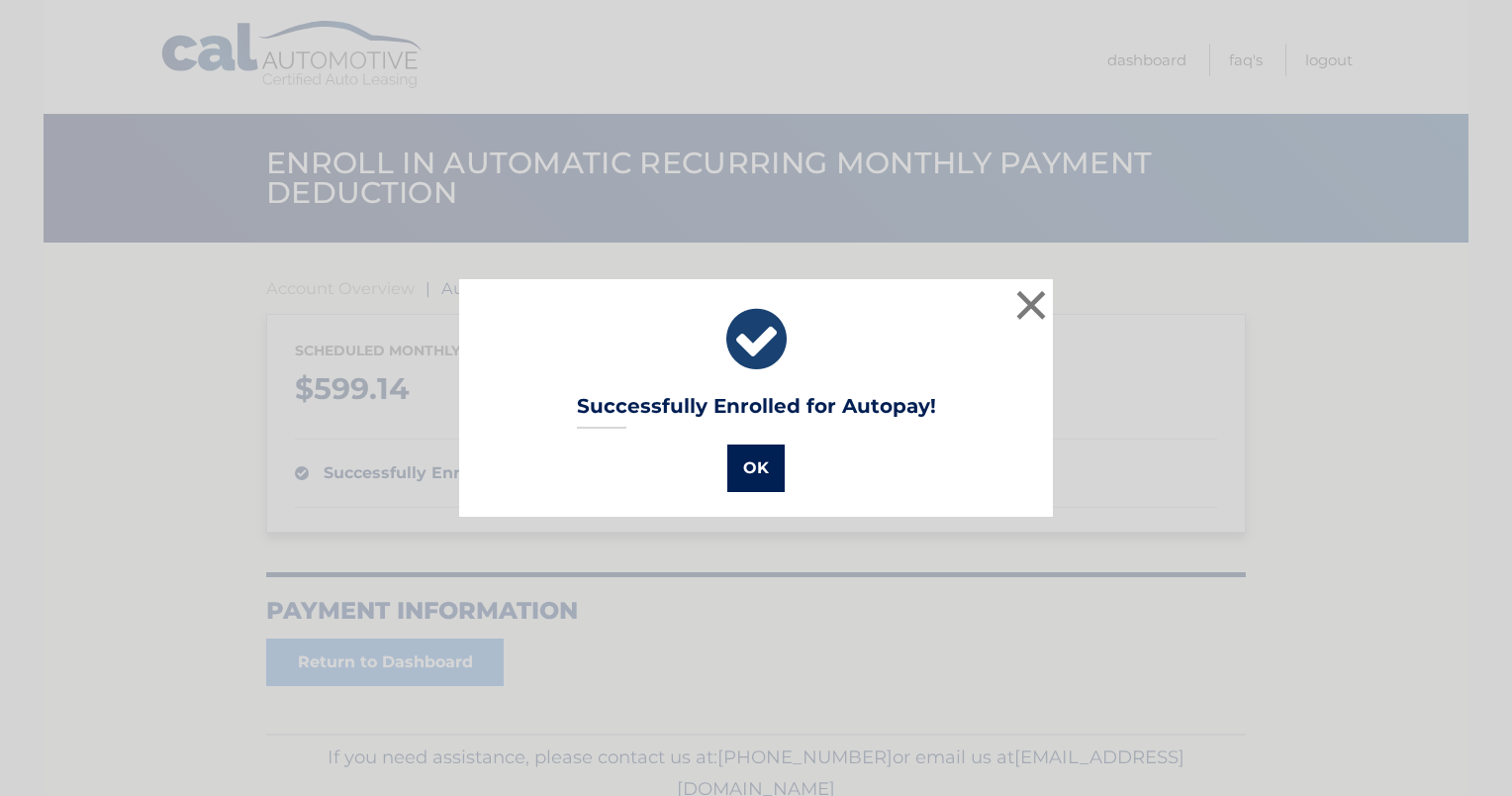
click at [757, 470] on button "OK" at bounding box center [756, 468] width 58 height 48
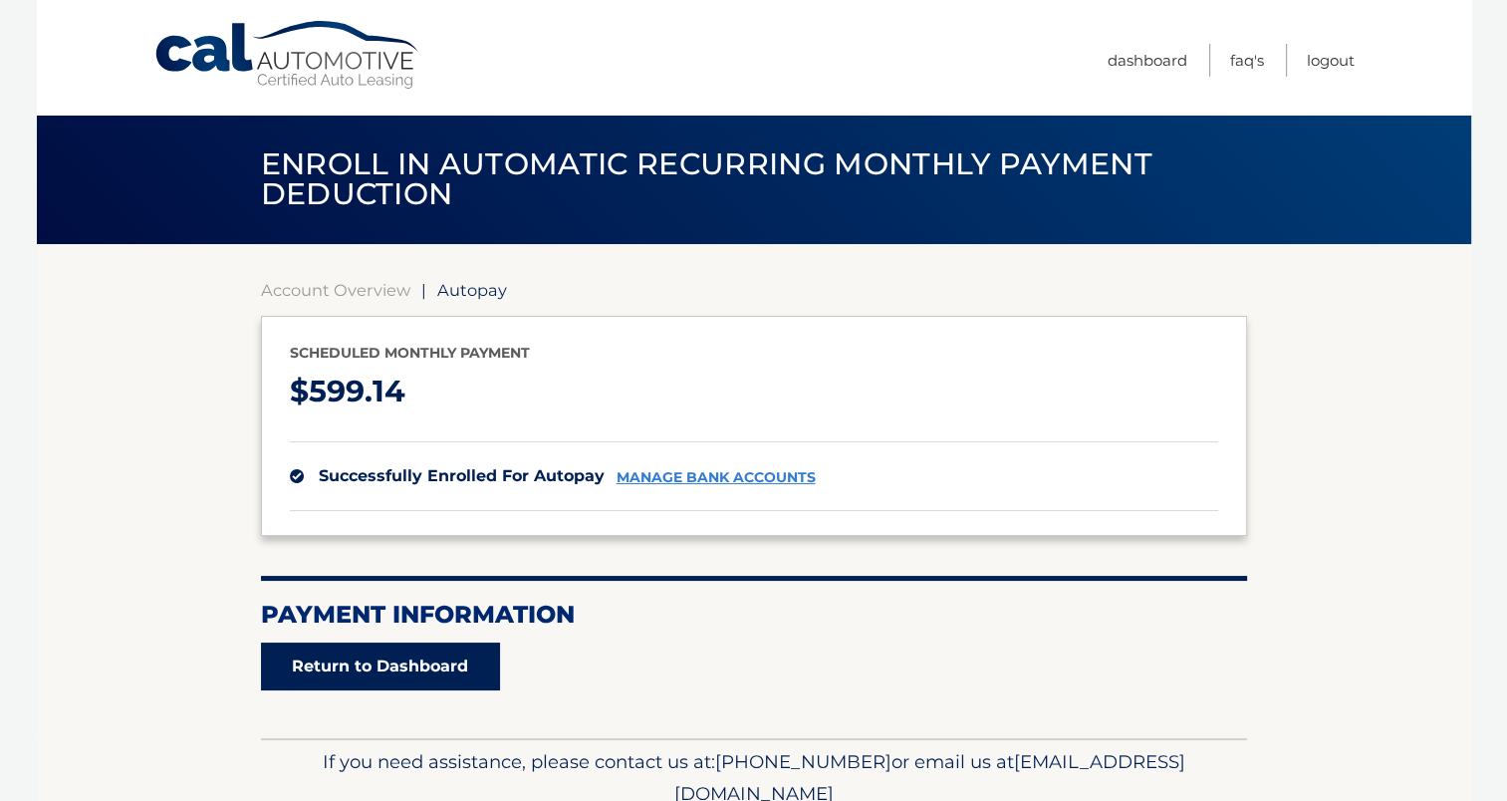
click at [354, 656] on link "Return to Dashboard" at bounding box center [380, 667] width 239 height 48
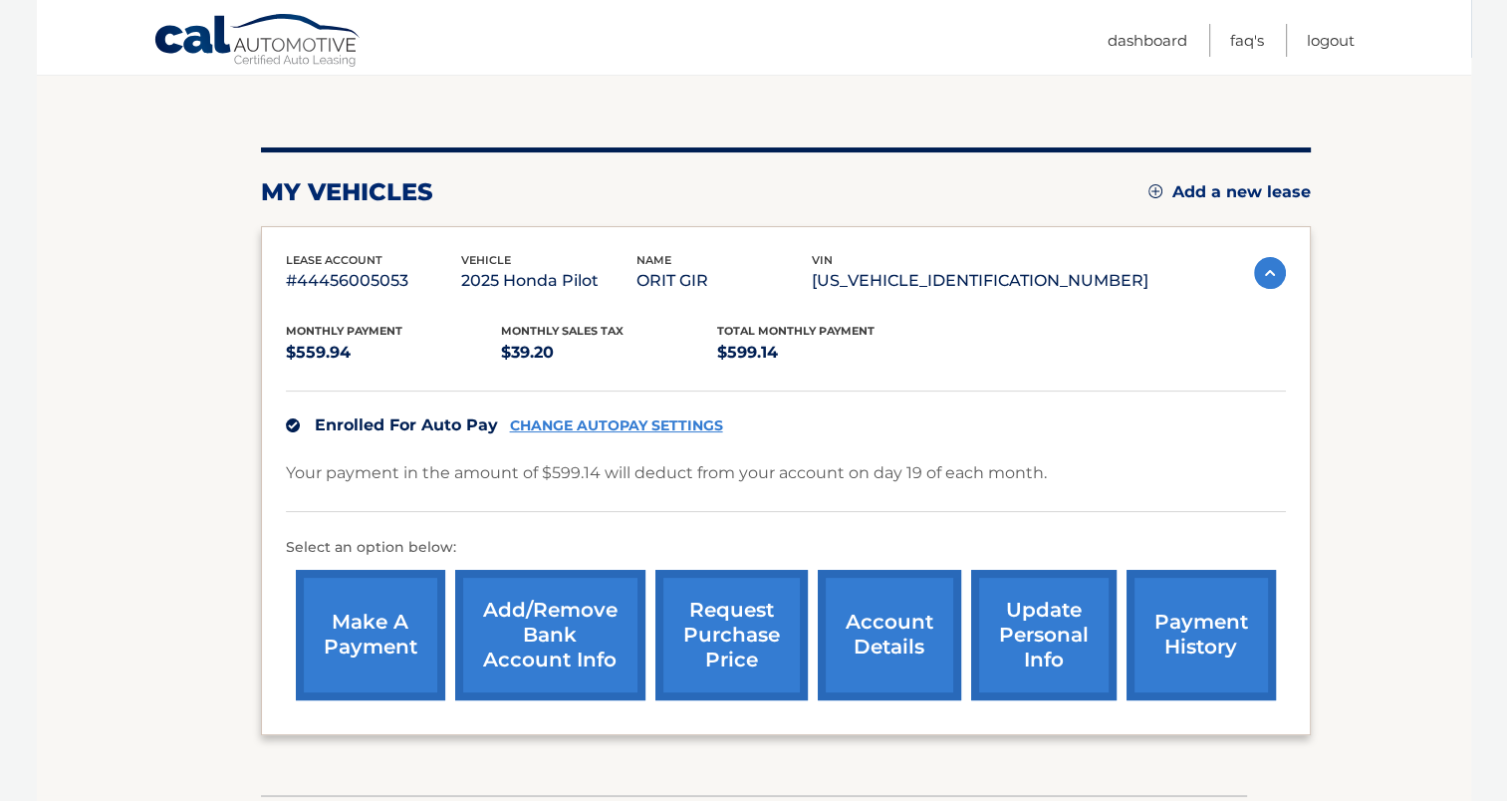
scroll to position [187, 0]
drag, startPoint x: 1385, startPoint y: 48, endPoint x: 1344, endPoint y: 48, distance: 40.8
click at [1344, 48] on div "Cal Automotive Menu Dashboard FAQ's Logout" at bounding box center [754, 37] width 1435 height 75
drag, startPoint x: 1344, startPoint y: 48, endPoint x: 1482, endPoint y: 224, distance: 224.2
click at [1482, 224] on body "Cal Automotive Menu Dashboard FAQ's Logout" at bounding box center [753, 213] width 1507 height 801
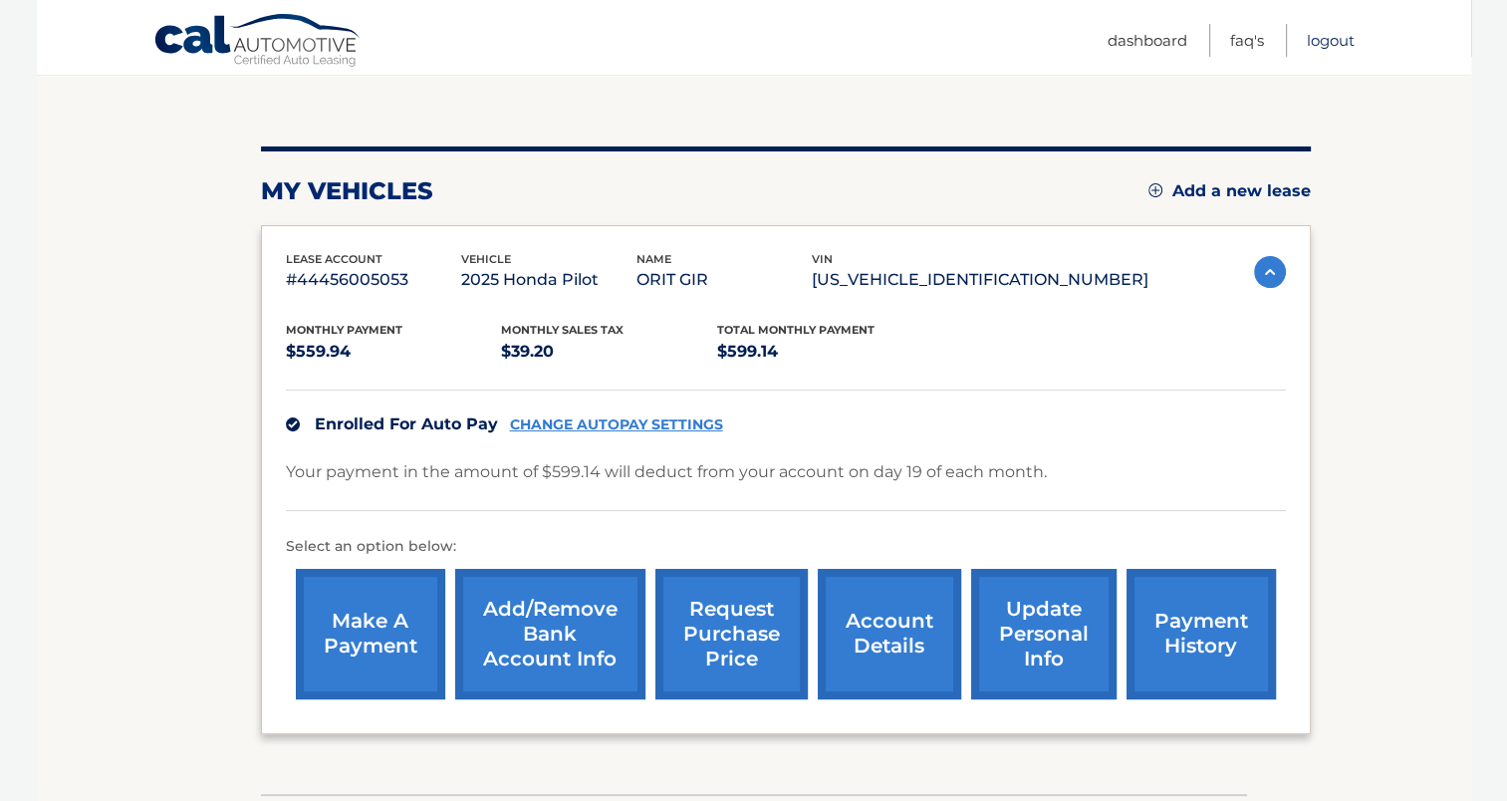
click at [1327, 44] on link "Logout" at bounding box center [1331, 40] width 48 height 33
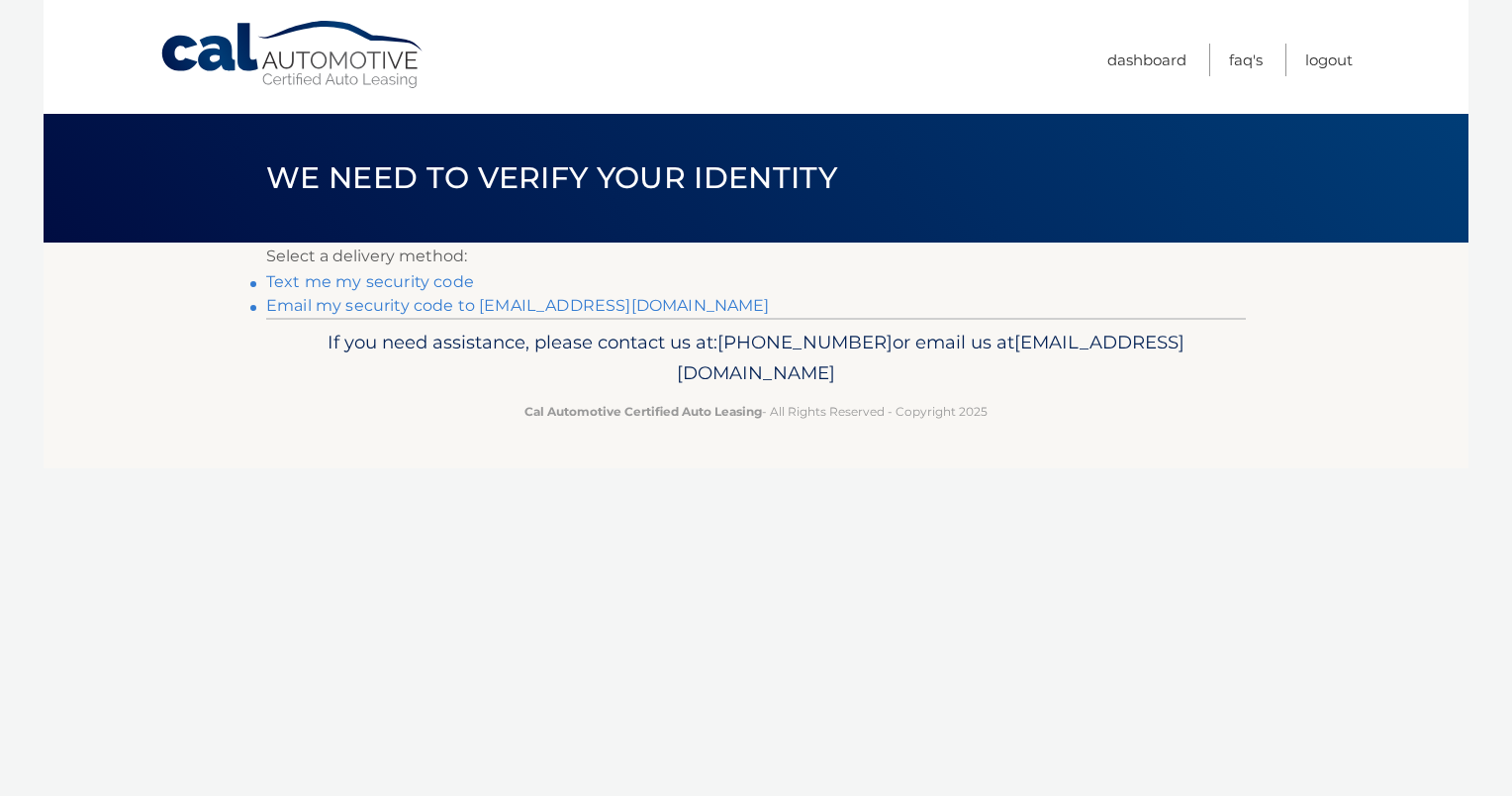
click at [467, 305] on link "Email my security code to g*******@bellsouth.net" at bounding box center [518, 305] width 504 height 19
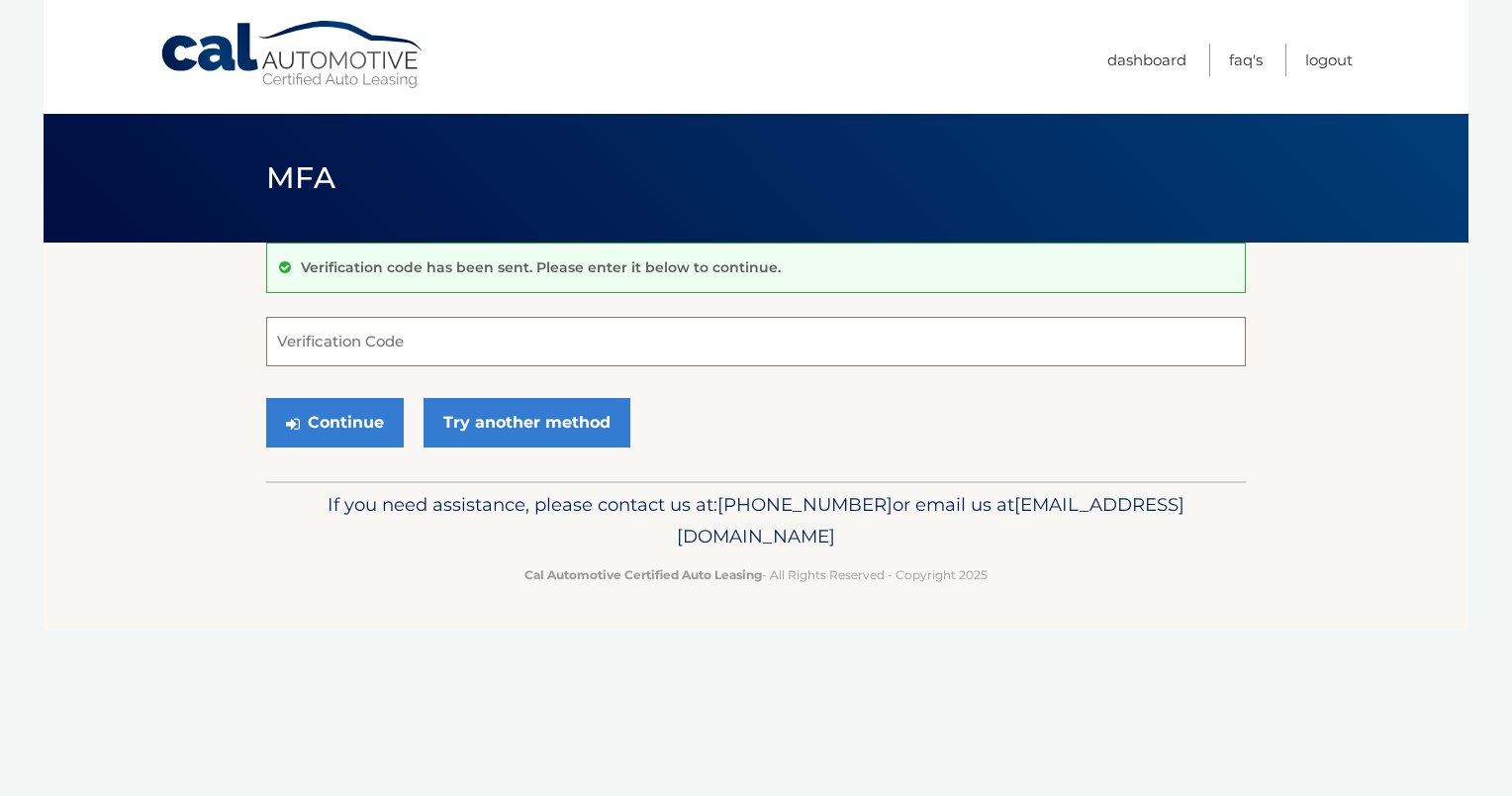
click at [280, 340] on input "Verification Code" at bounding box center [756, 342] width 980 height 50
type input "885747"
click at [323, 427] on button "Continue" at bounding box center [335, 422] width 137 height 50
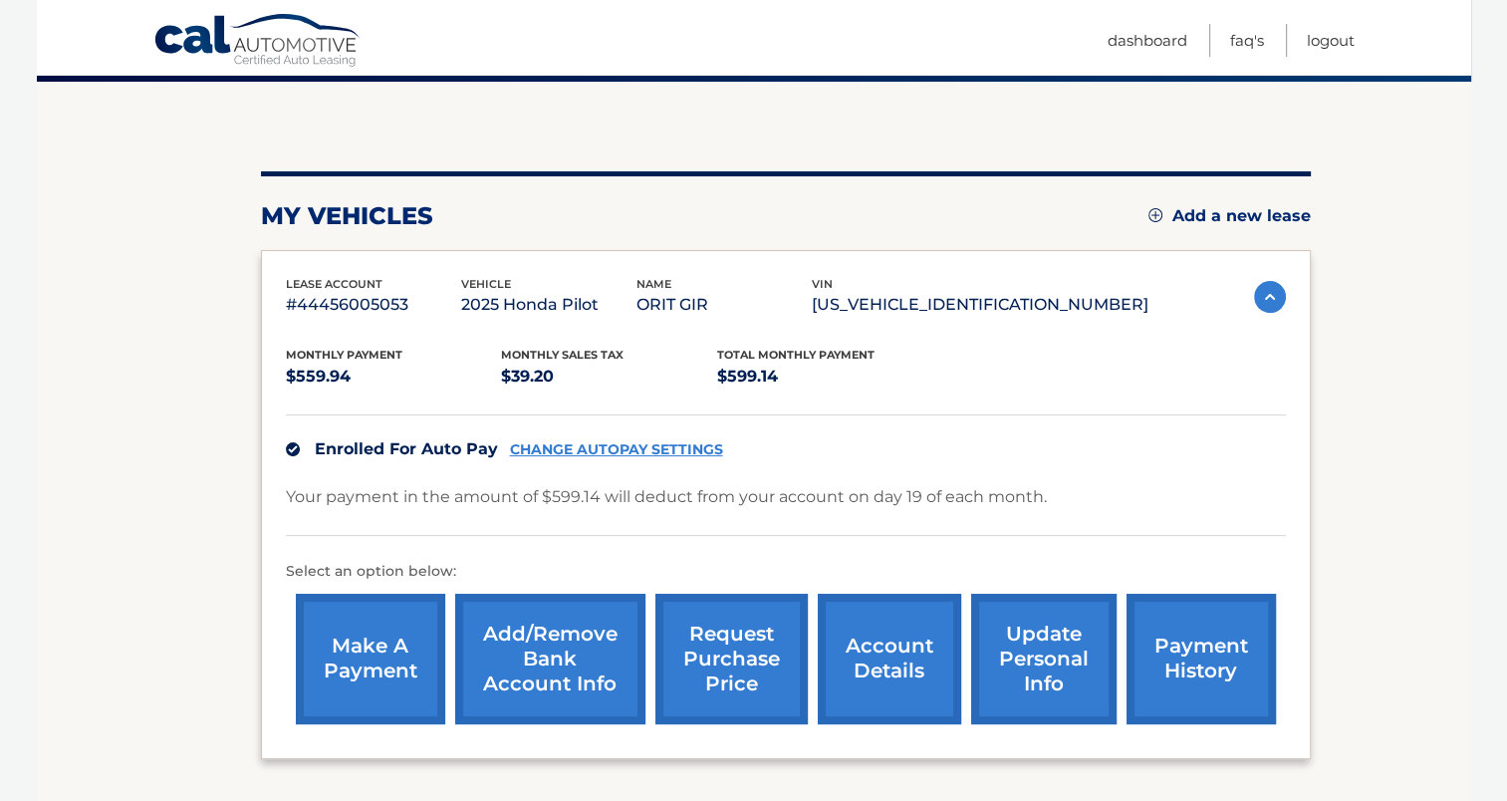
scroll to position [163, 0]
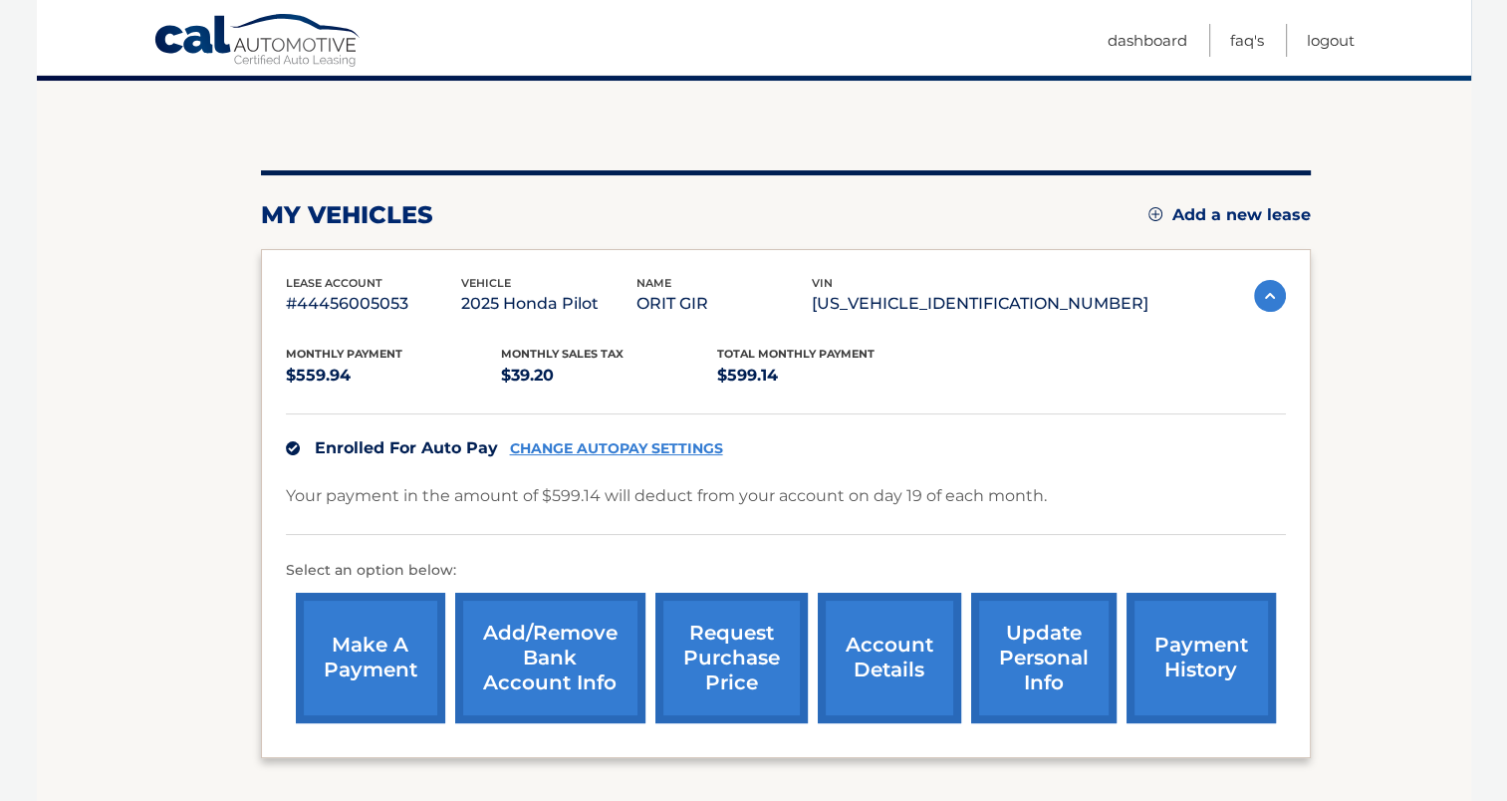
click at [354, 656] on link "make a payment" at bounding box center [370, 658] width 149 height 131
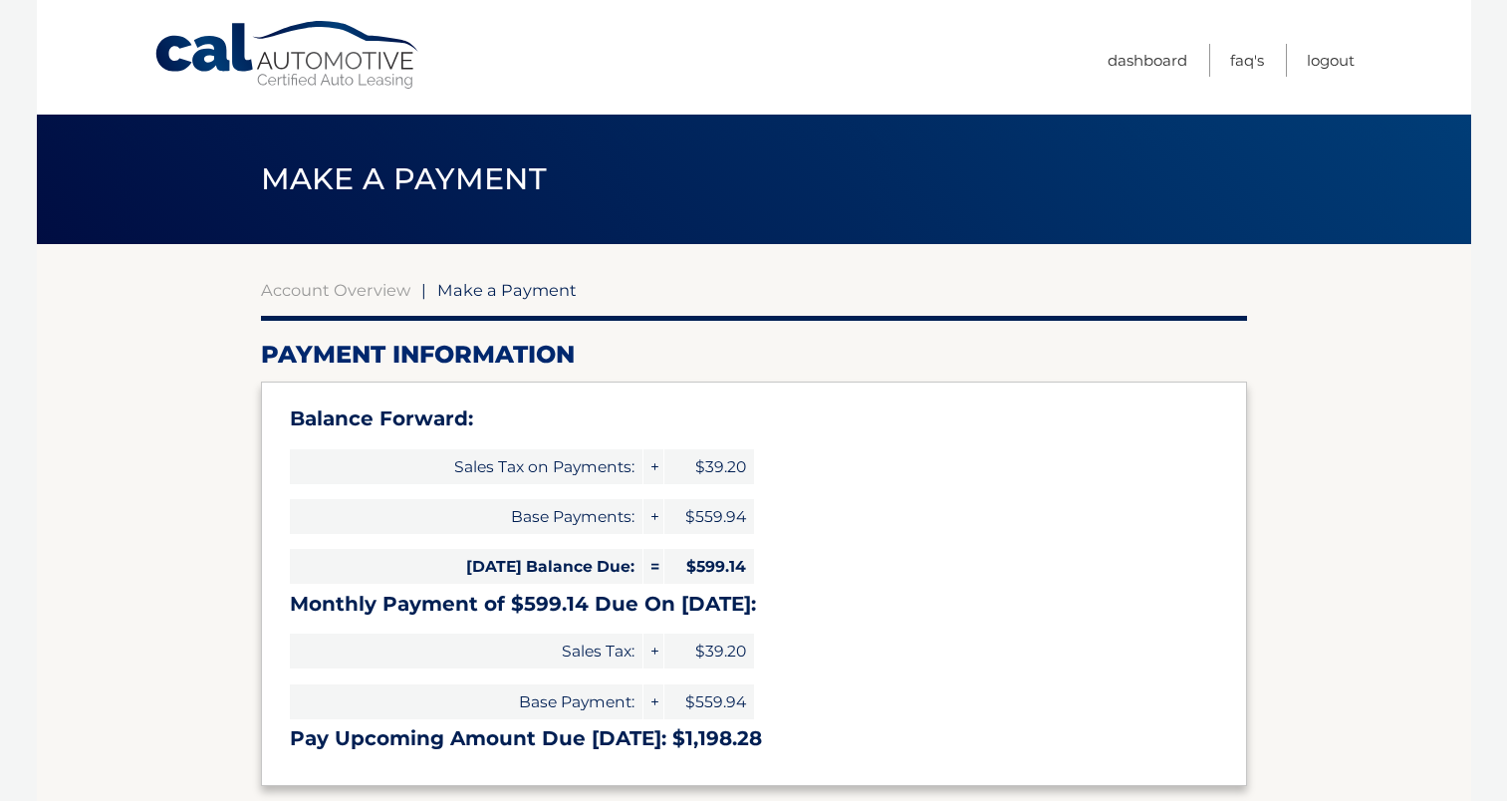
select select "ODNlMjI1NzQtZmI0MC00MDQzLTkwNTItMDliZDU4NmY1ZTQ3"
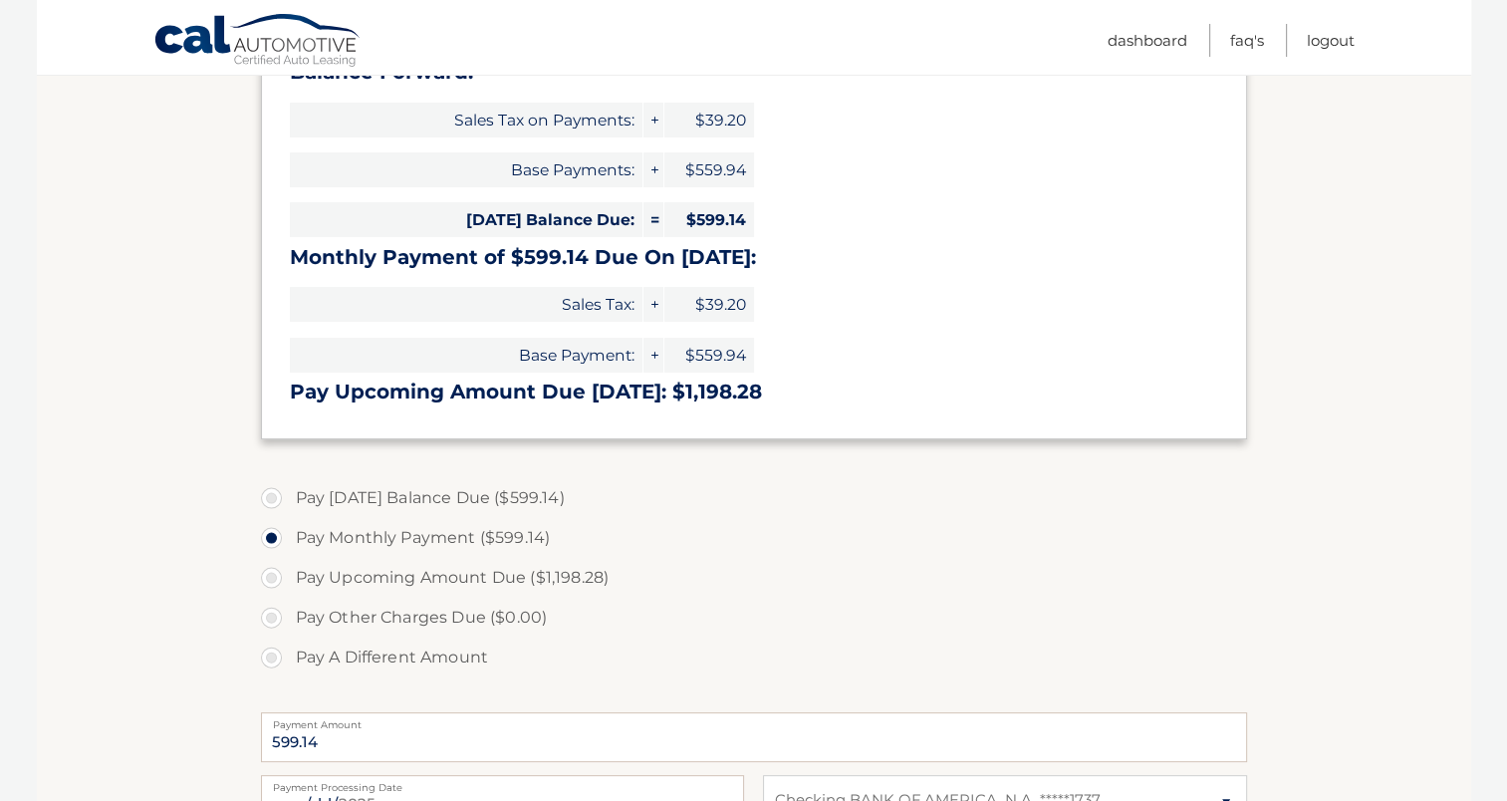
scroll to position [347, 0]
click at [267, 494] on label "Pay Today's Balance Due ($599.14)" at bounding box center [754, 498] width 986 height 40
click at [269, 494] on input "Pay Today's Balance Due ($599.14)" at bounding box center [279, 494] width 20 height 32
radio input "true"
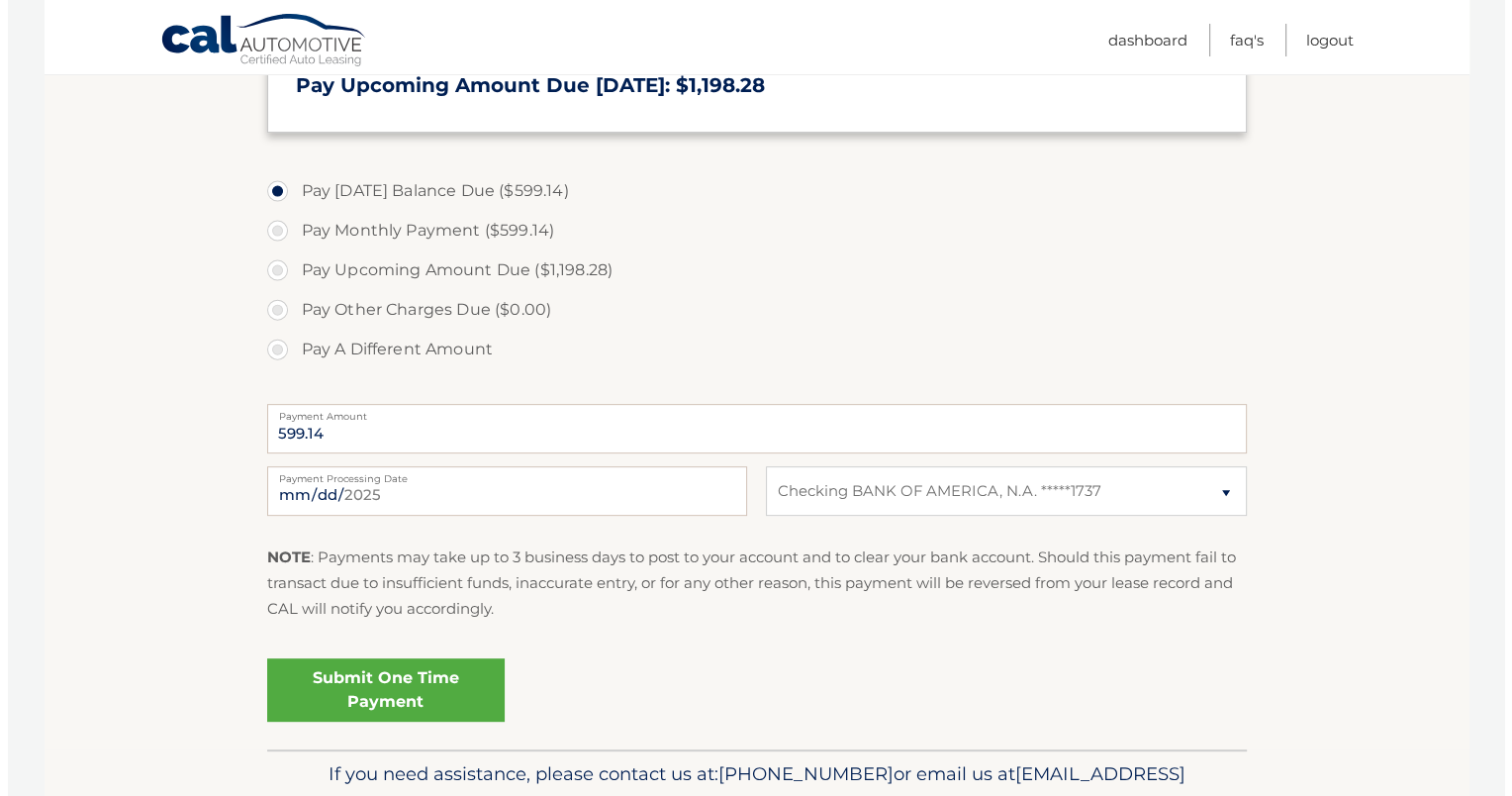
scroll to position [712, 0]
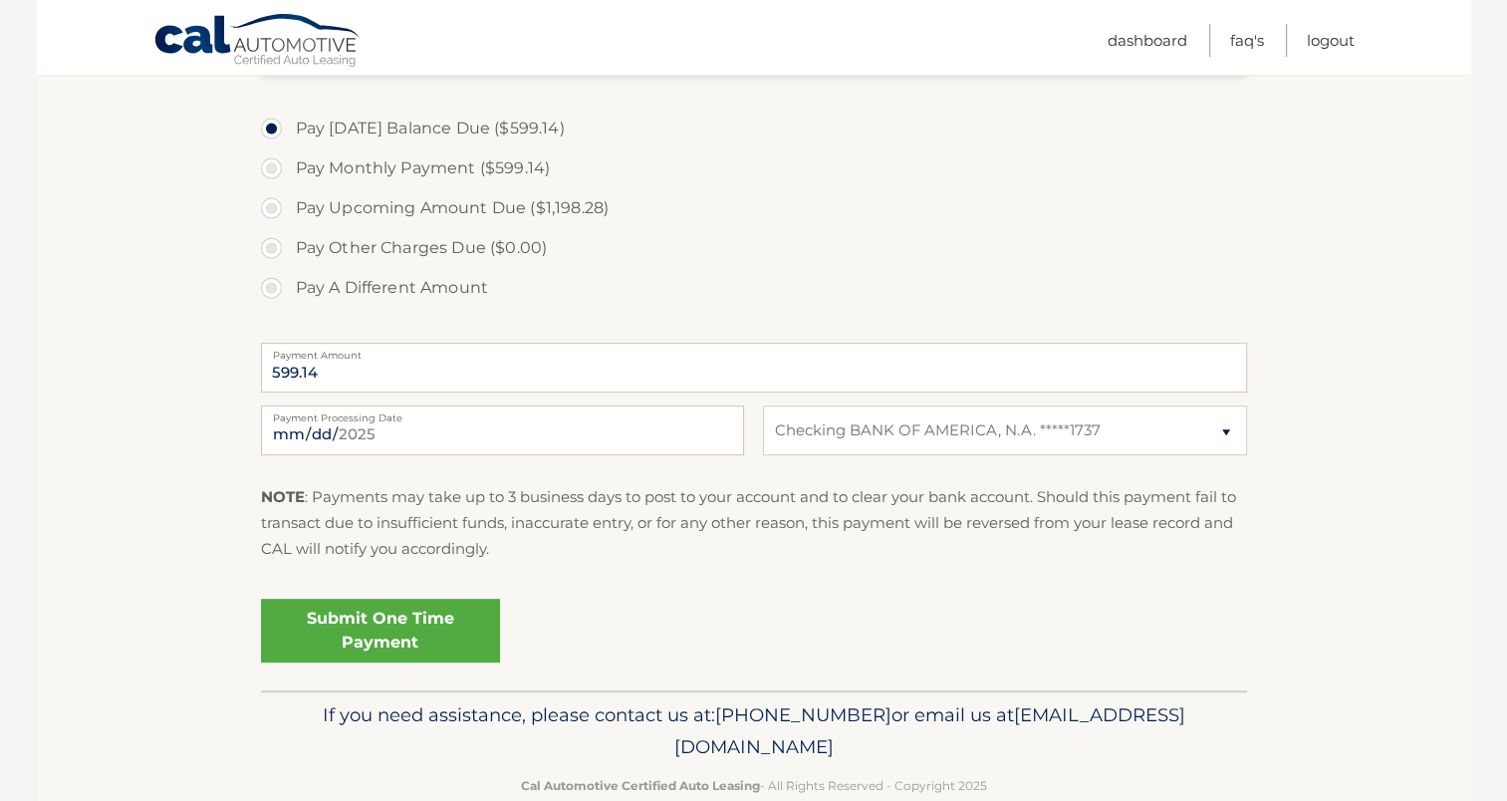
click at [375, 630] on link "Submit One Time Payment" at bounding box center [380, 631] width 239 height 64
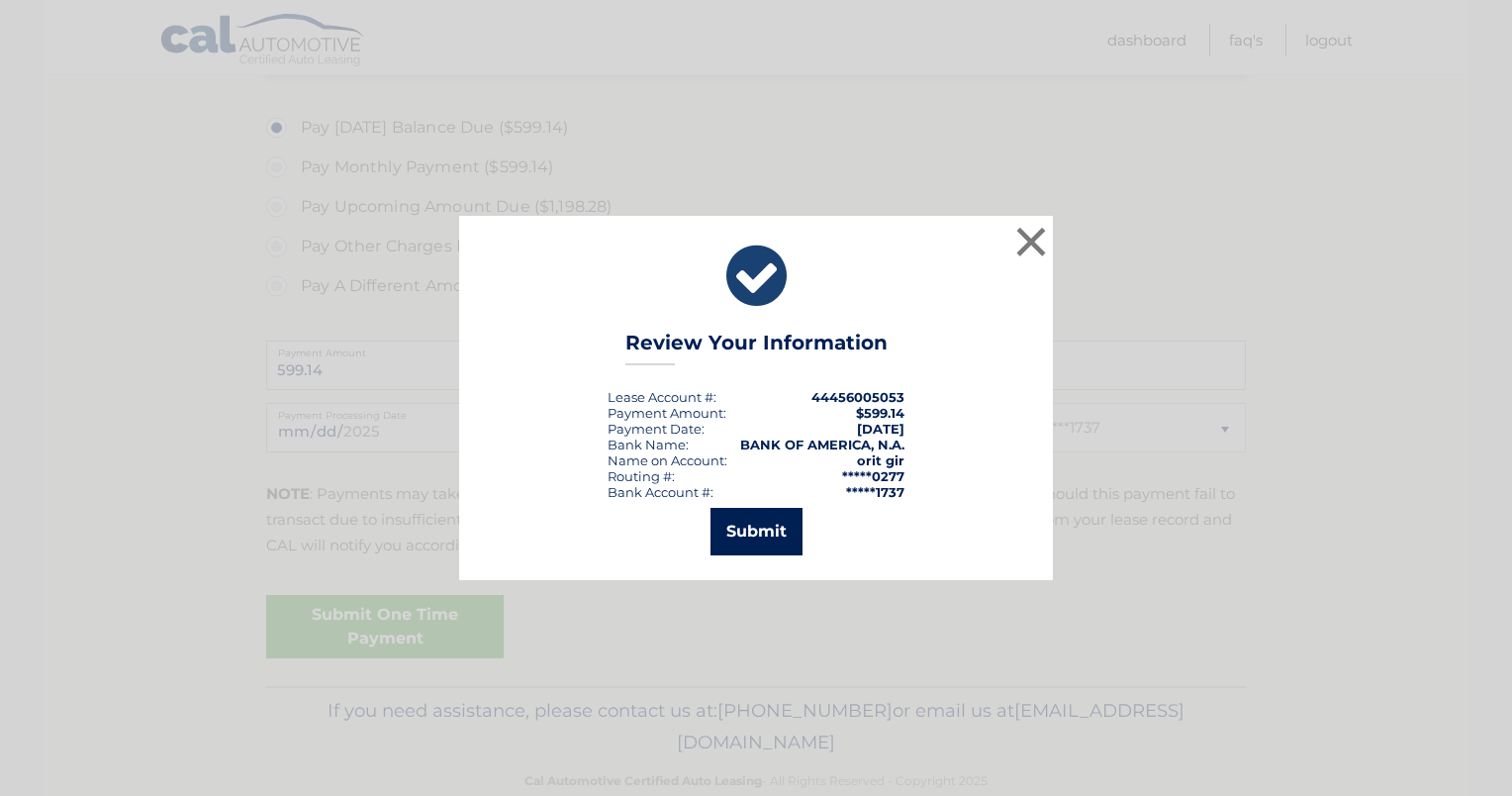
click at [739, 531] on button "Submit" at bounding box center [756, 532] width 92 height 48
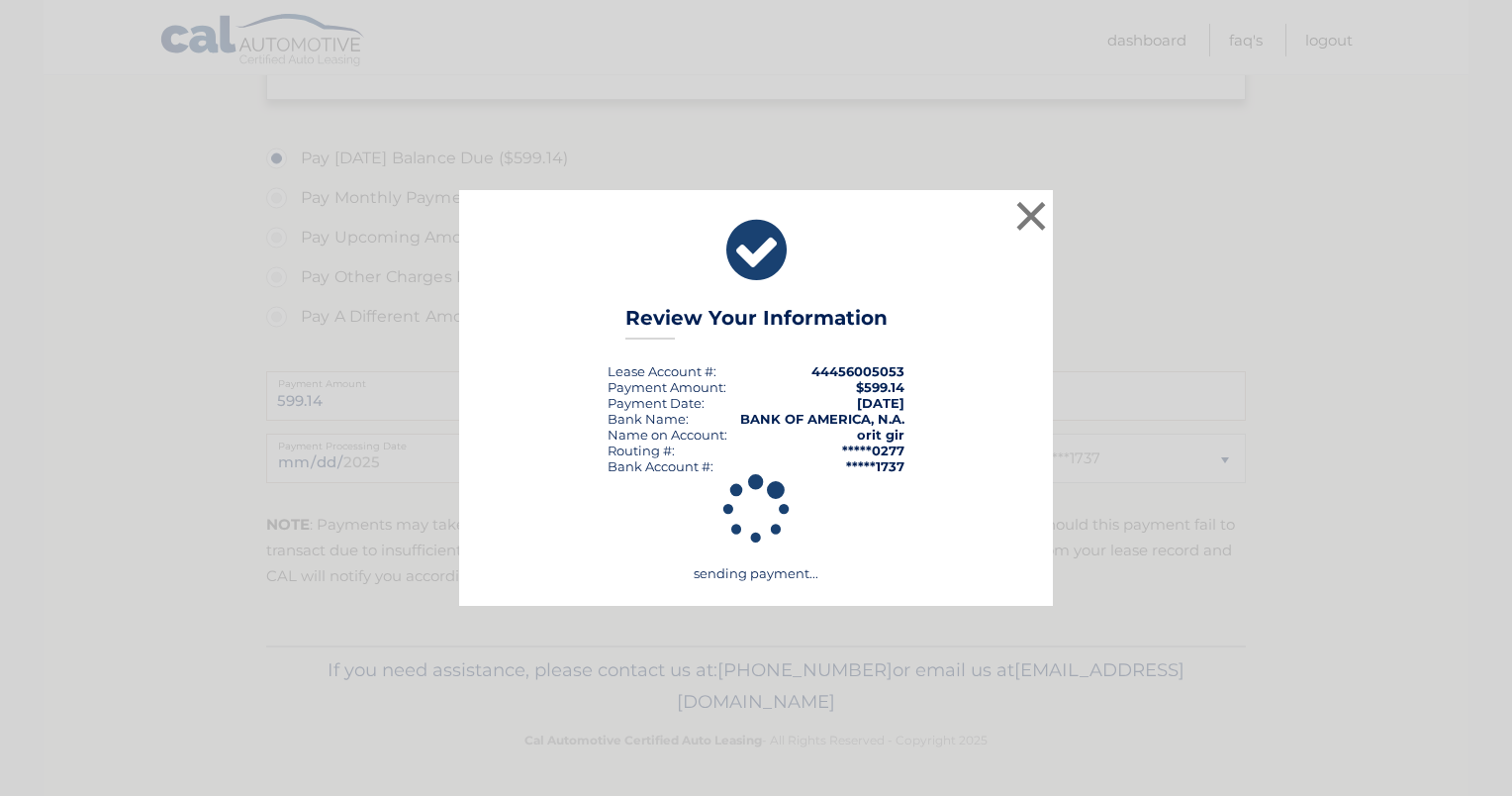
scroll to position [680, 0]
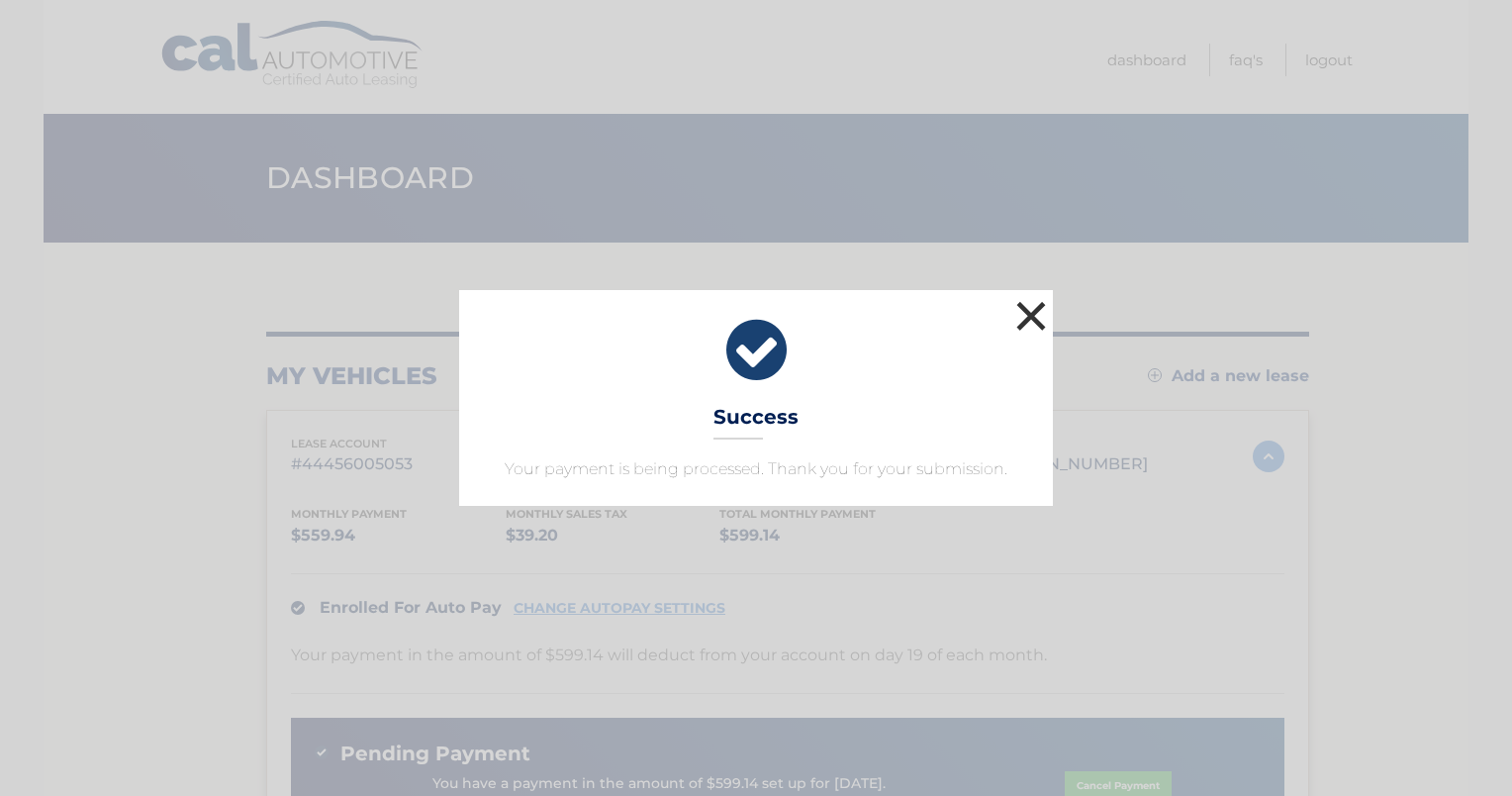
click at [1034, 313] on button "×" at bounding box center [1031, 316] width 40 height 40
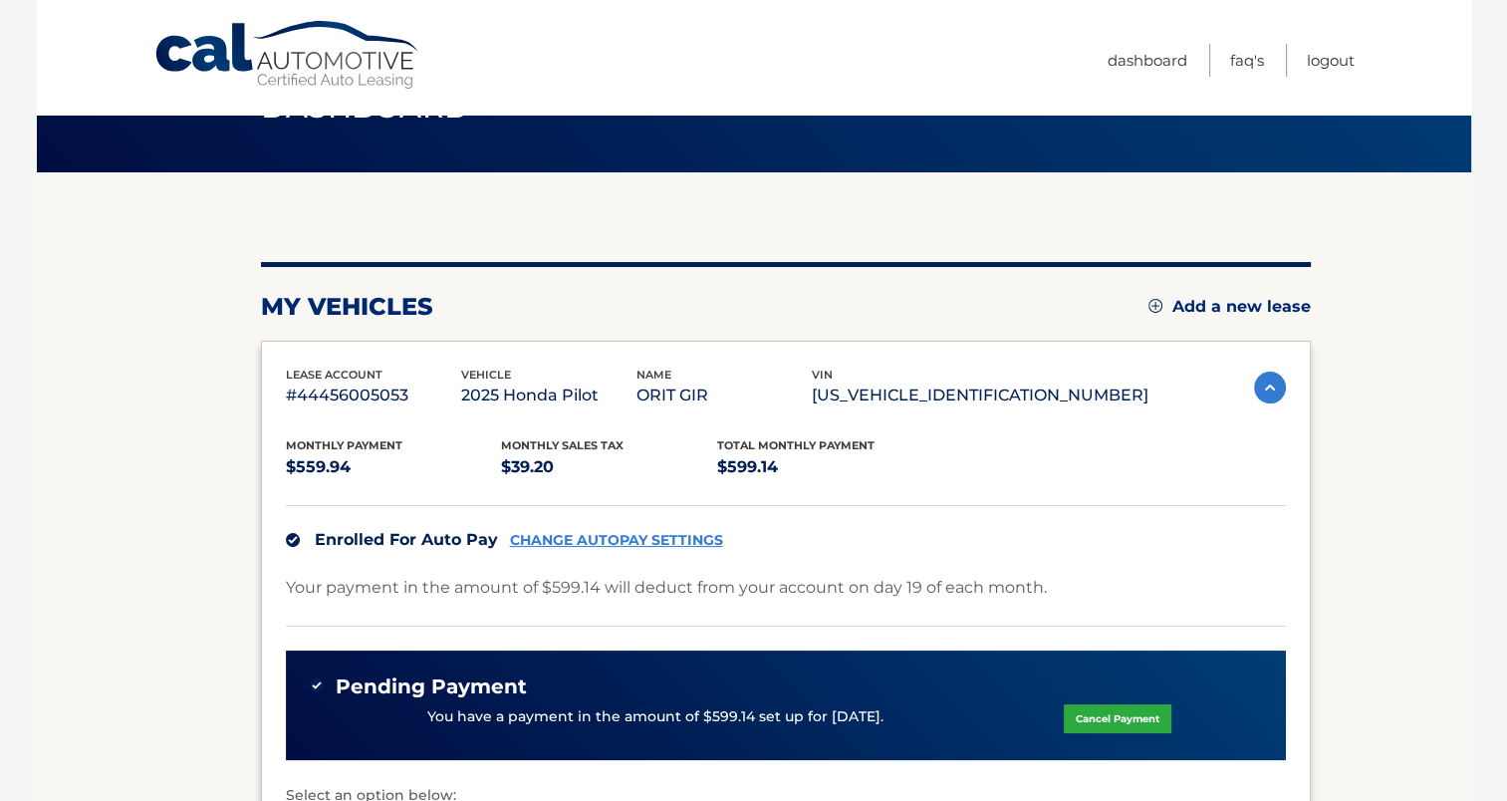
scroll to position [72, 0]
click at [1331, 61] on link "Logout" at bounding box center [1331, 60] width 48 height 33
